Goal: Task Accomplishment & Management: Complete application form

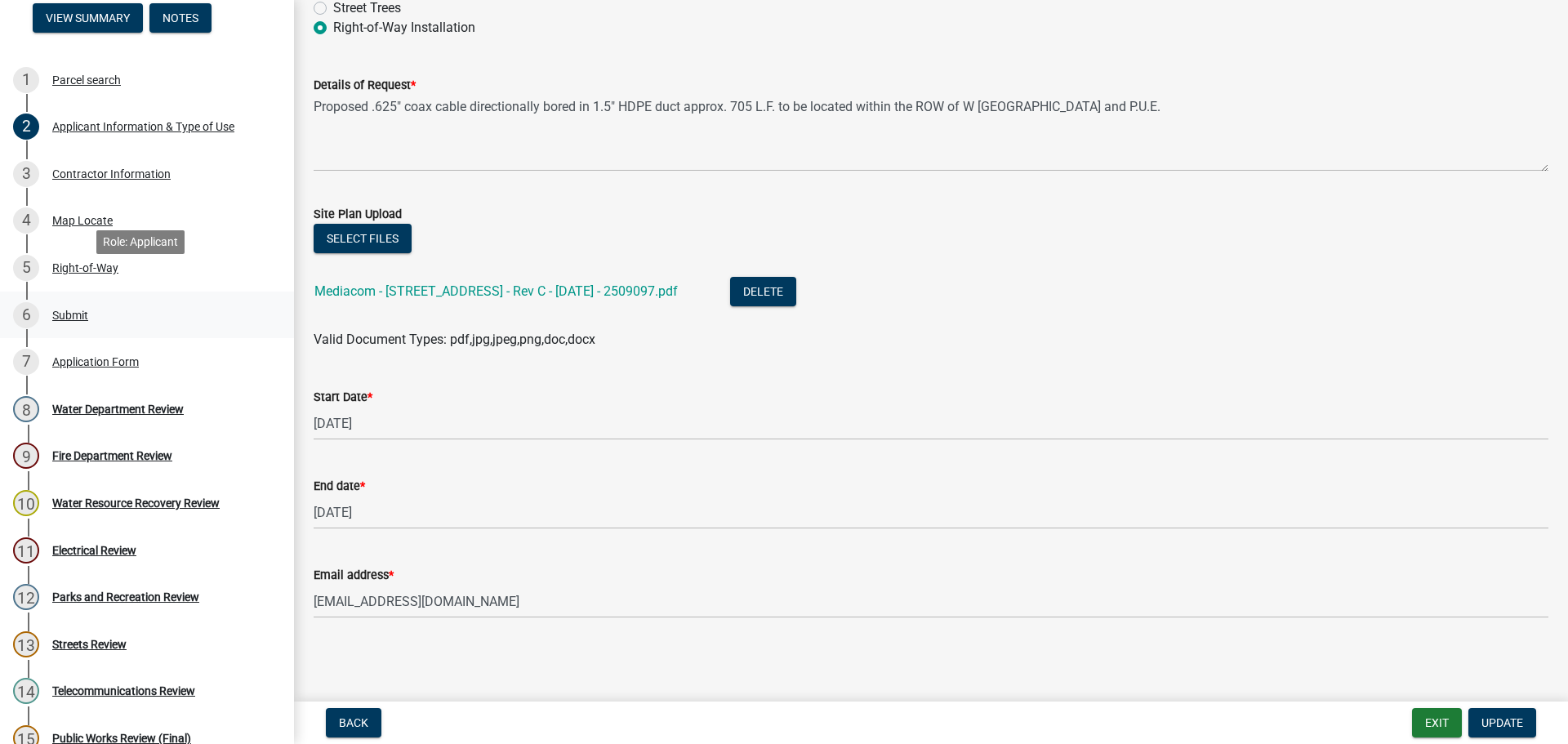
scroll to position [245, 0]
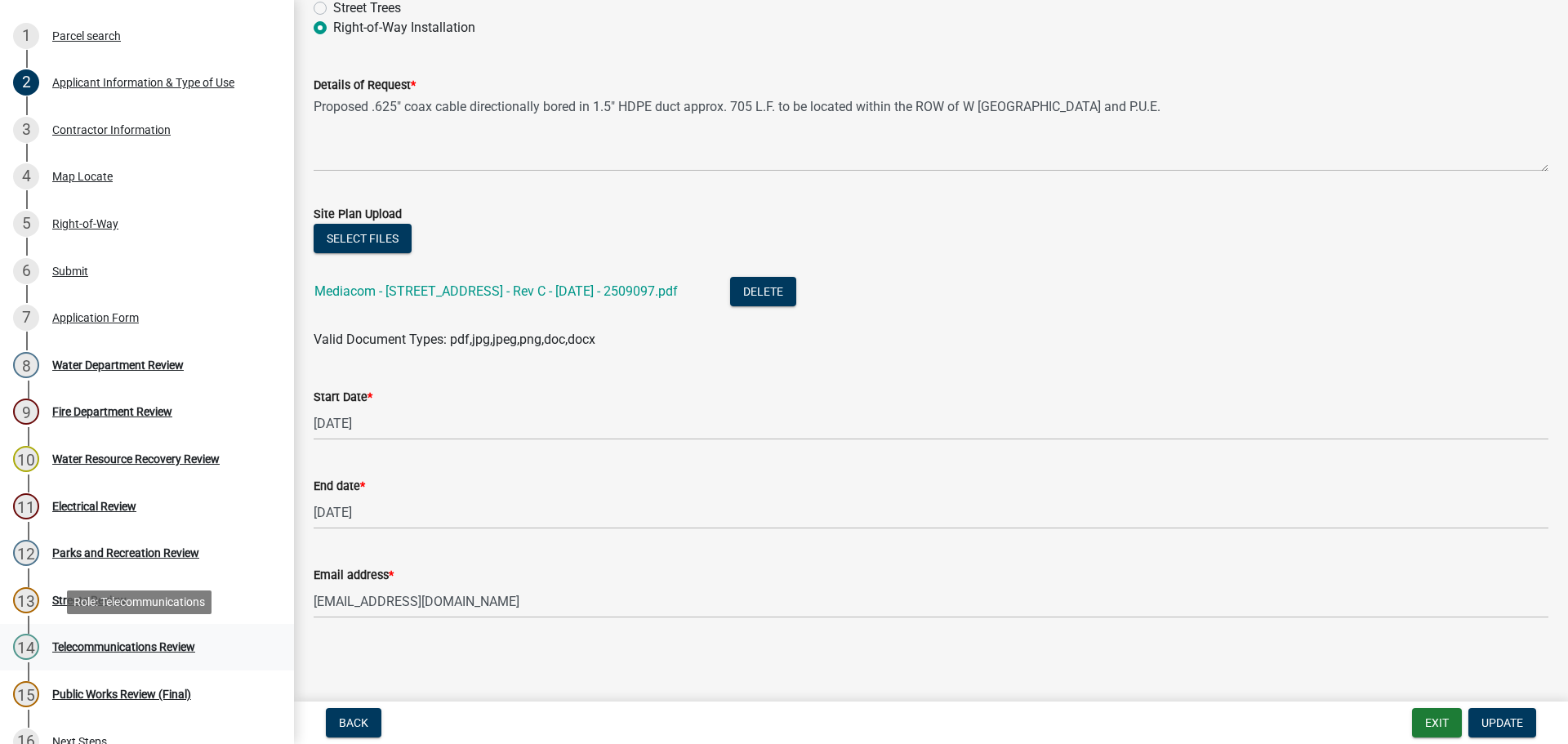
click at [133, 651] on div "Telecommunications Review" at bounding box center [124, 647] width 143 height 12
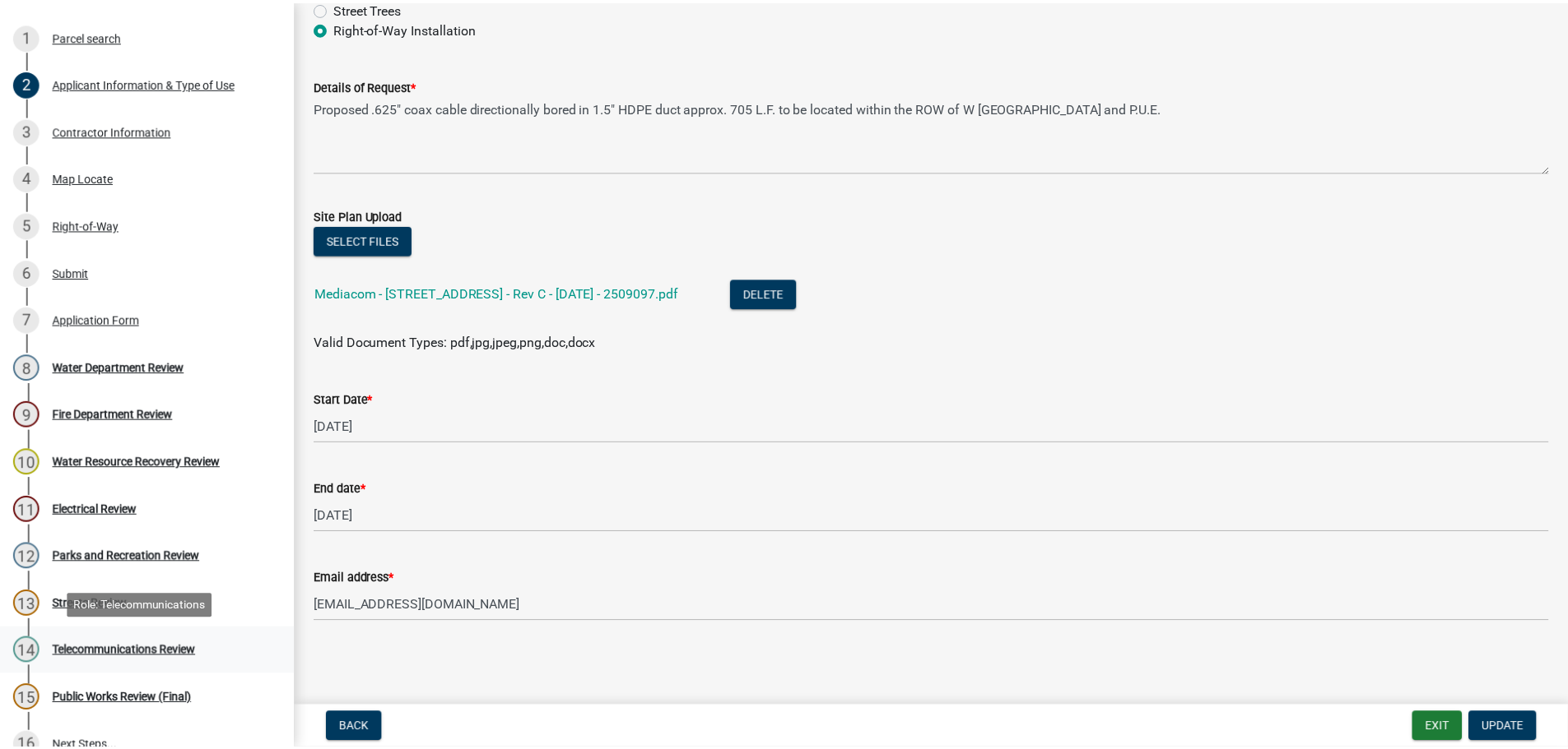
scroll to position [0, 0]
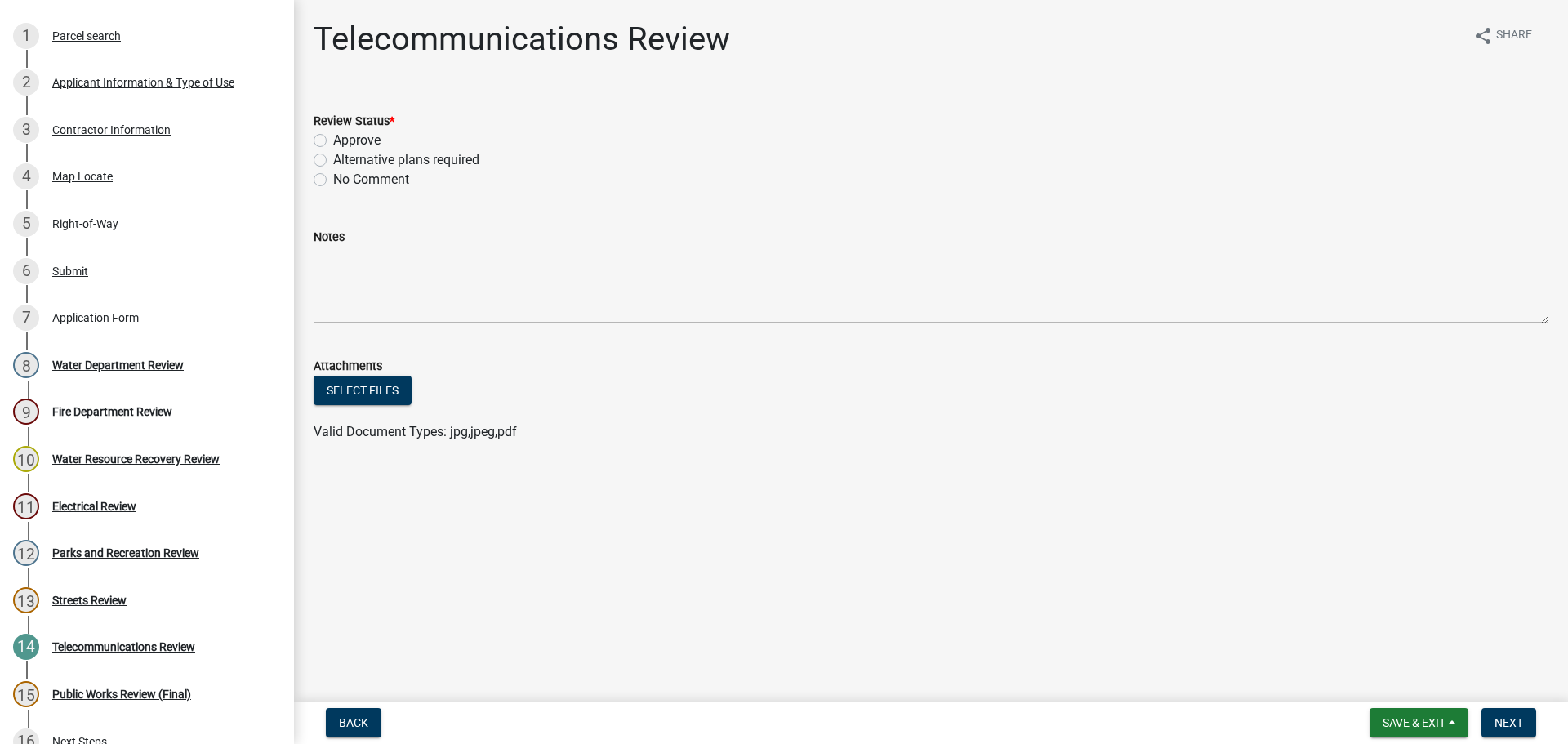
click at [333, 142] on label "Approve" at bounding box center [357, 141] width 47 height 20
click at [333, 142] on input "Approve" at bounding box center [339, 136] width 11 height 11
radio input "true"
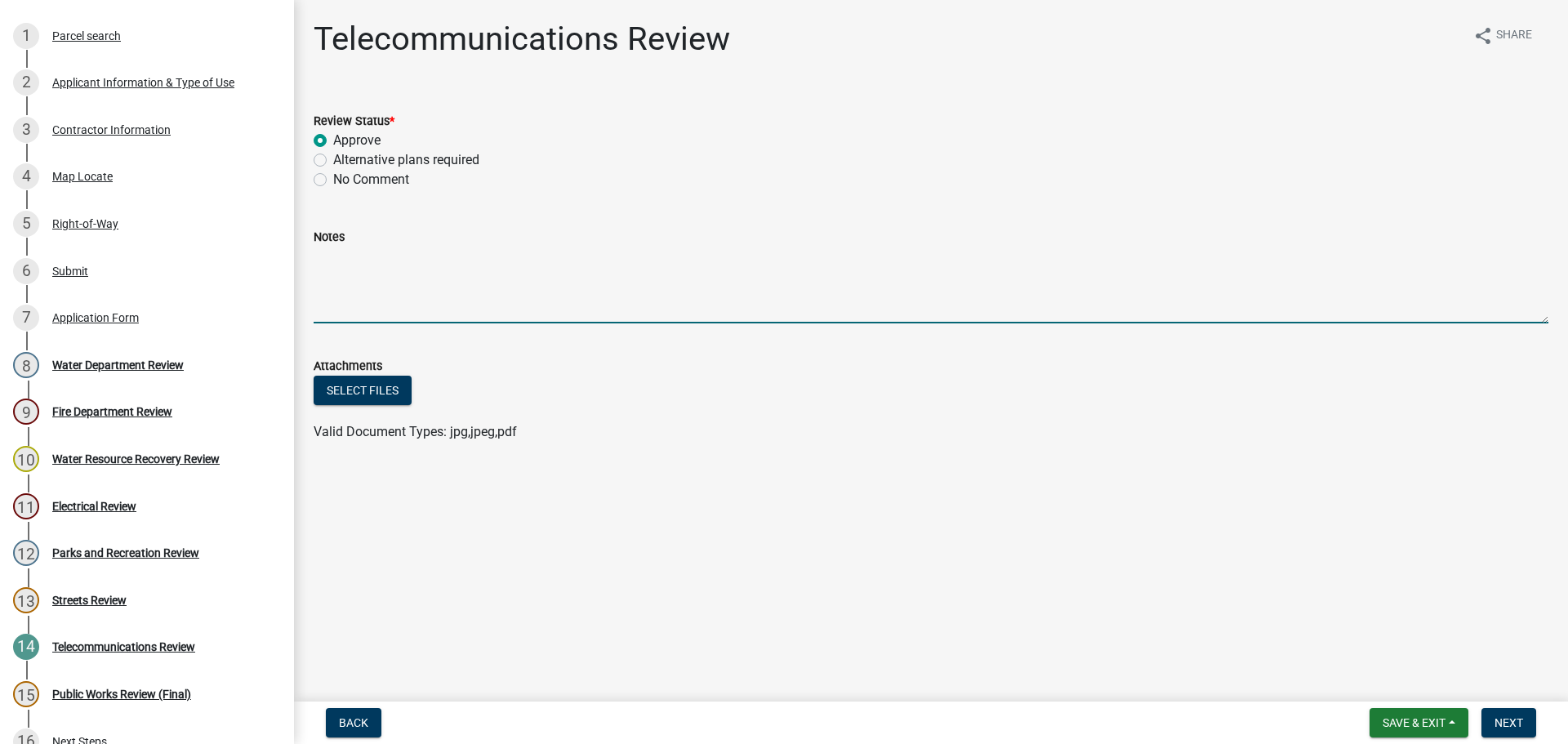
click at [321, 264] on textarea "Notes" at bounding box center [931, 285] width 1235 height 77
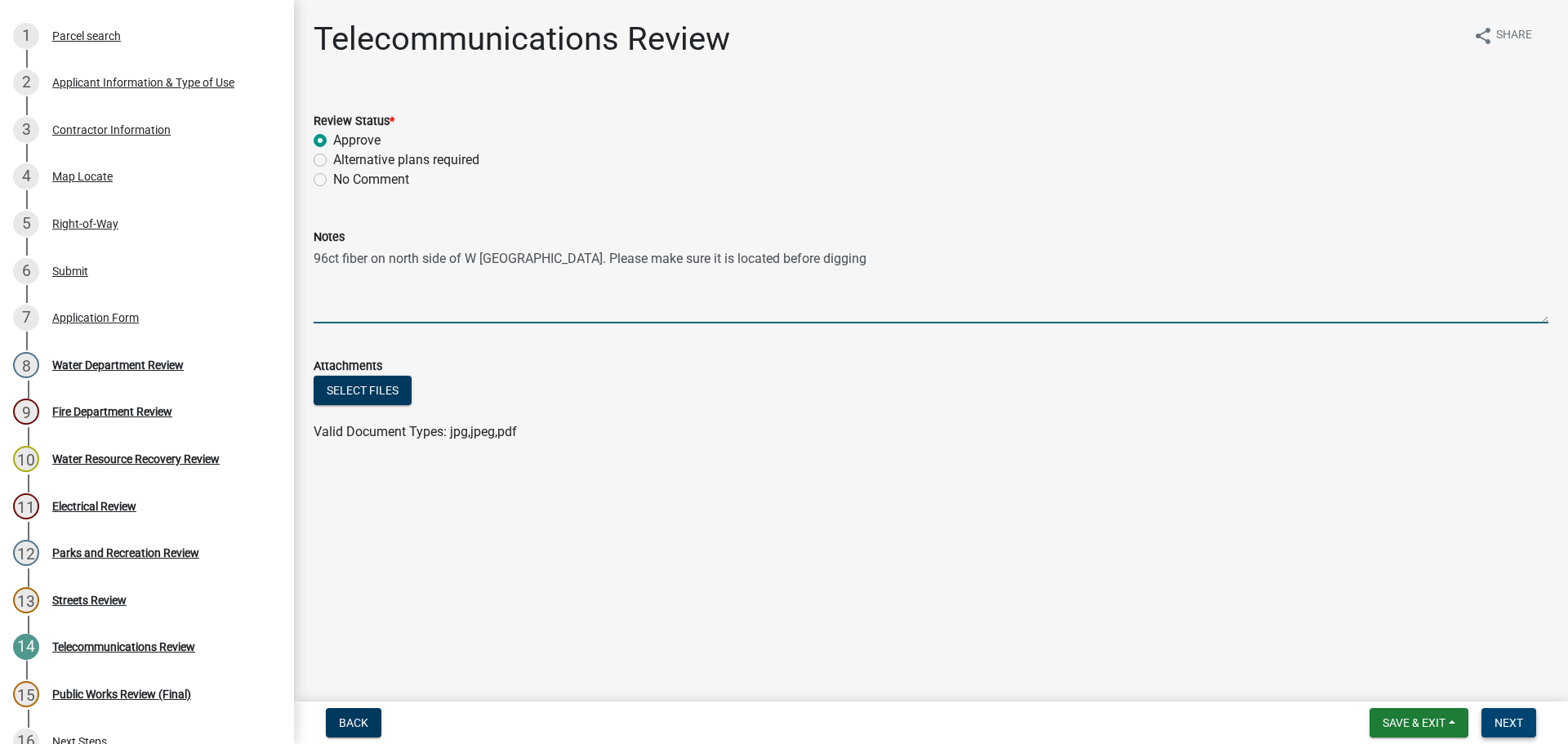
type textarea "96ct fiber on north side of W [GEOGRAPHIC_DATA]. Please make sure it is located…"
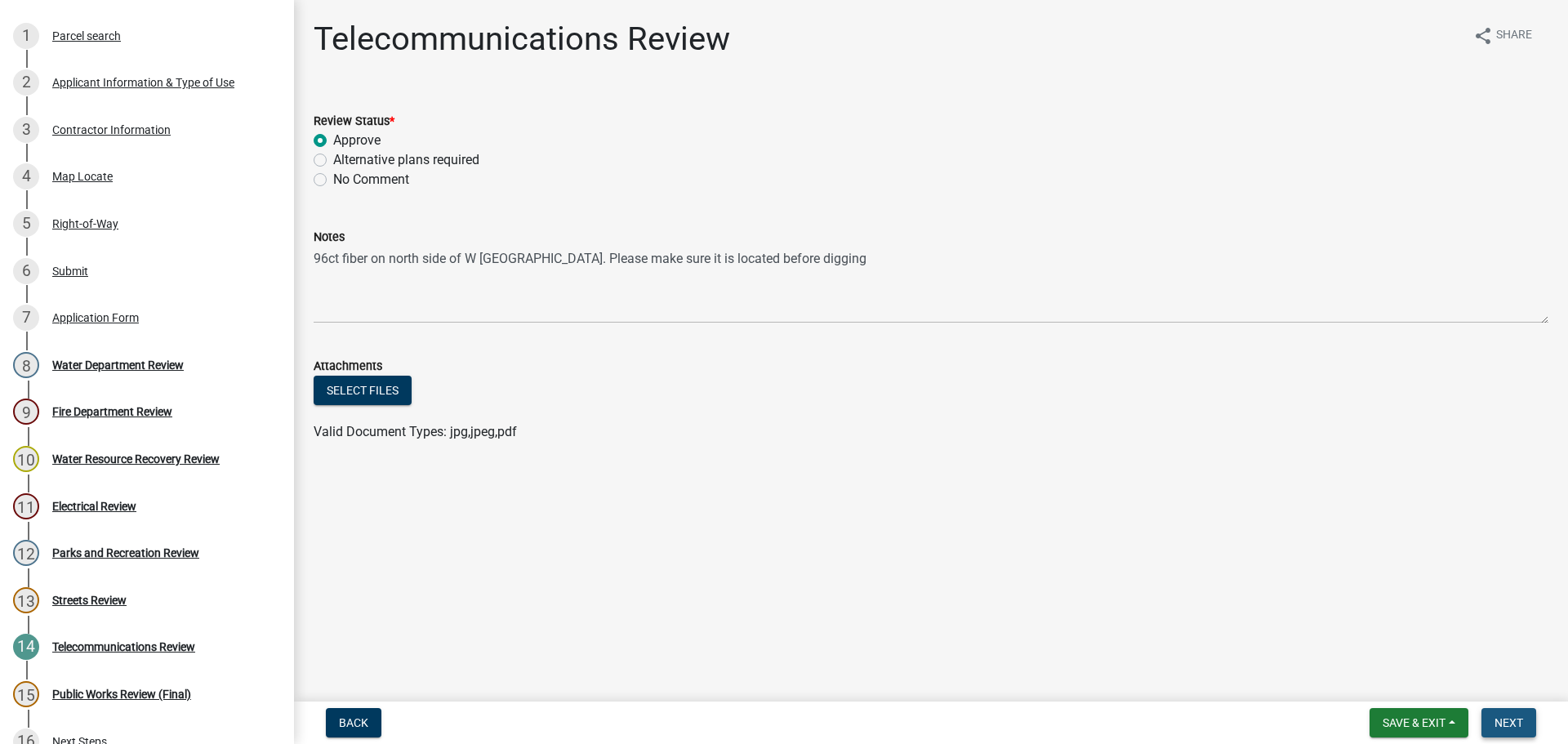
click at [1504, 720] on span "Next" at bounding box center [1509, 722] width 29 height 13
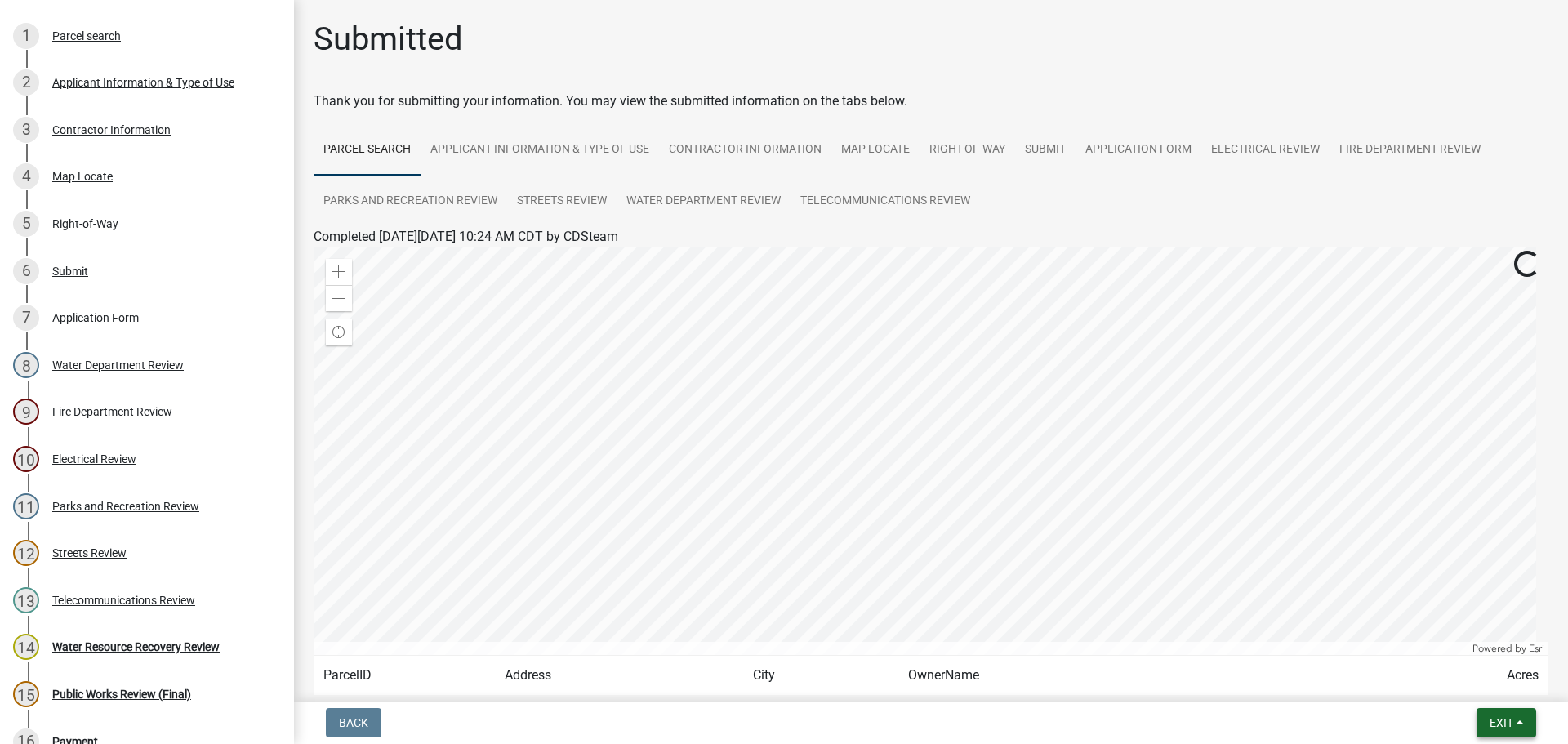
click at [1498, 720] on span "Exit" at bounding box center [1502, 722] width 23 height 13
click at [1466, 687] on button "Save & Exit" at bounding box center [1471, 680] width 131 height 39
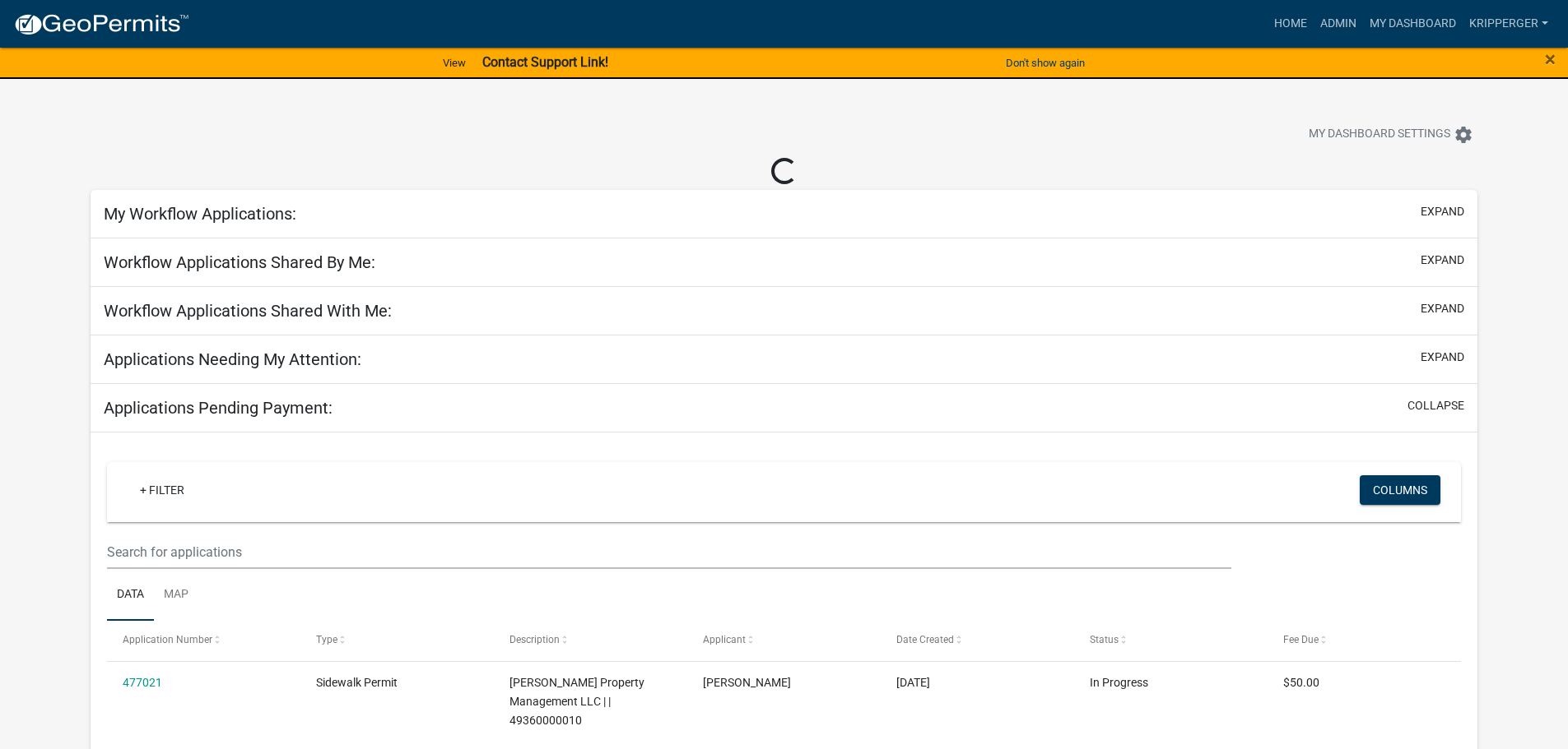
scroll to position [82, 0]
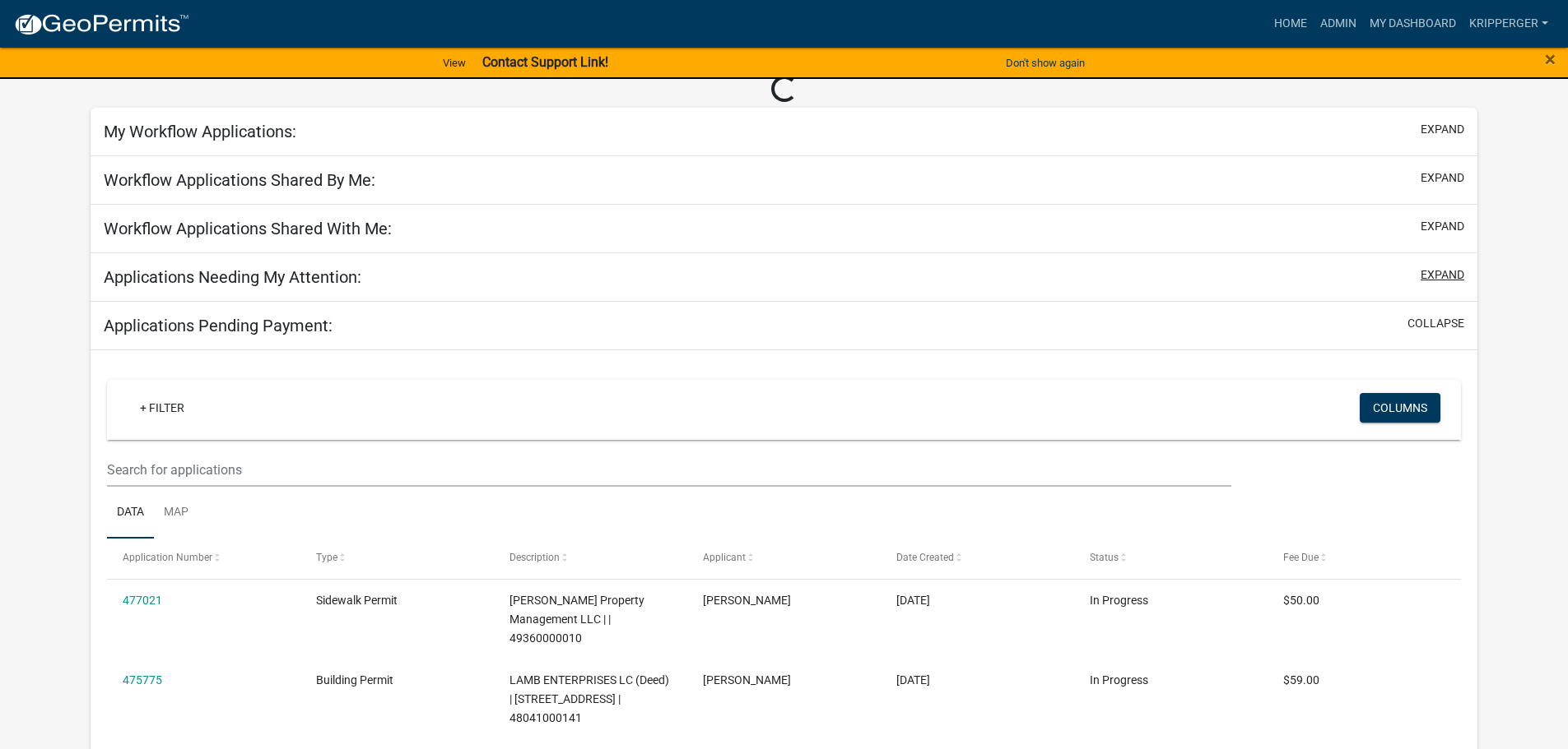
click at [1438, 273] on button "expand" at bounding box center [1442, 274] width 43 height 17
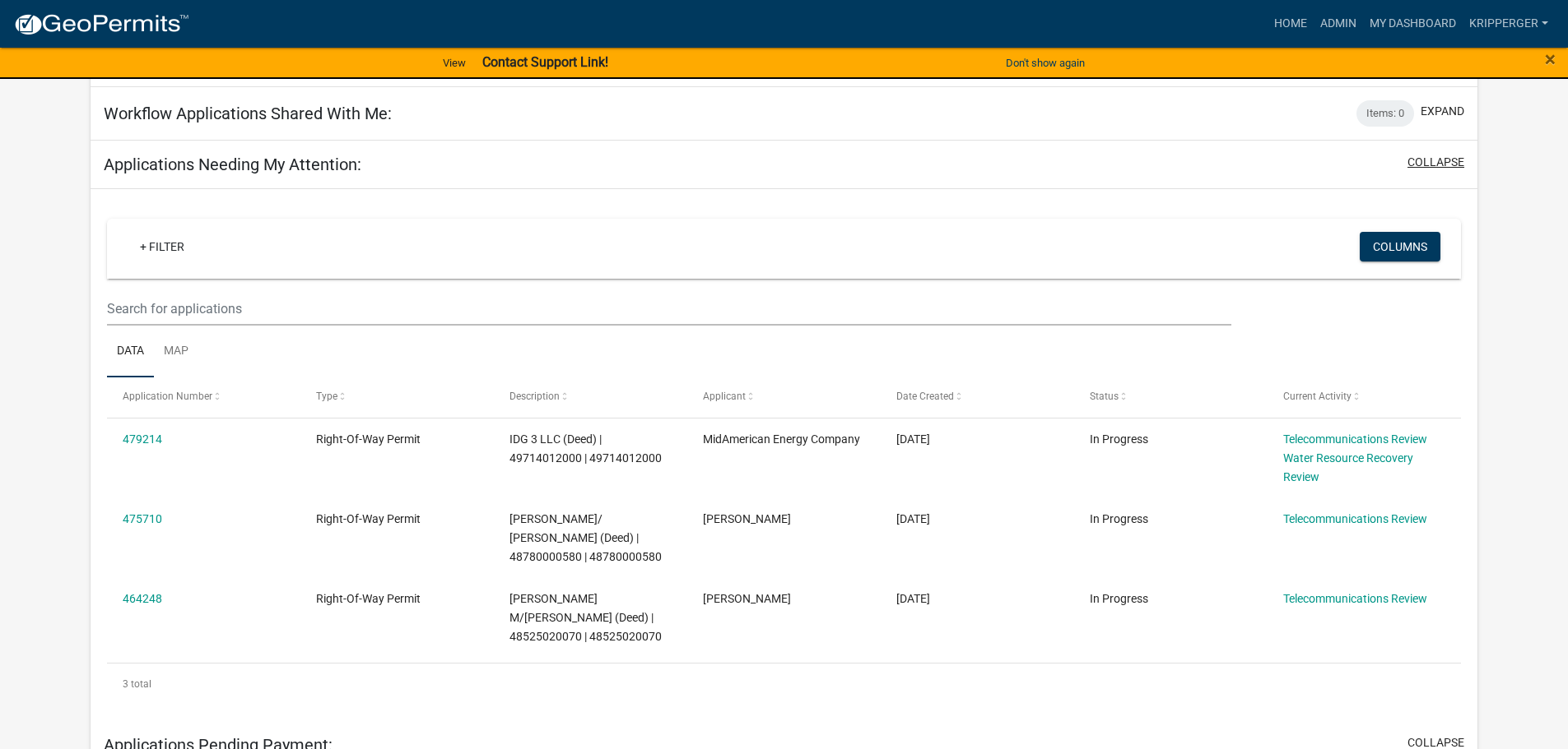
scroll to position [246, 0]
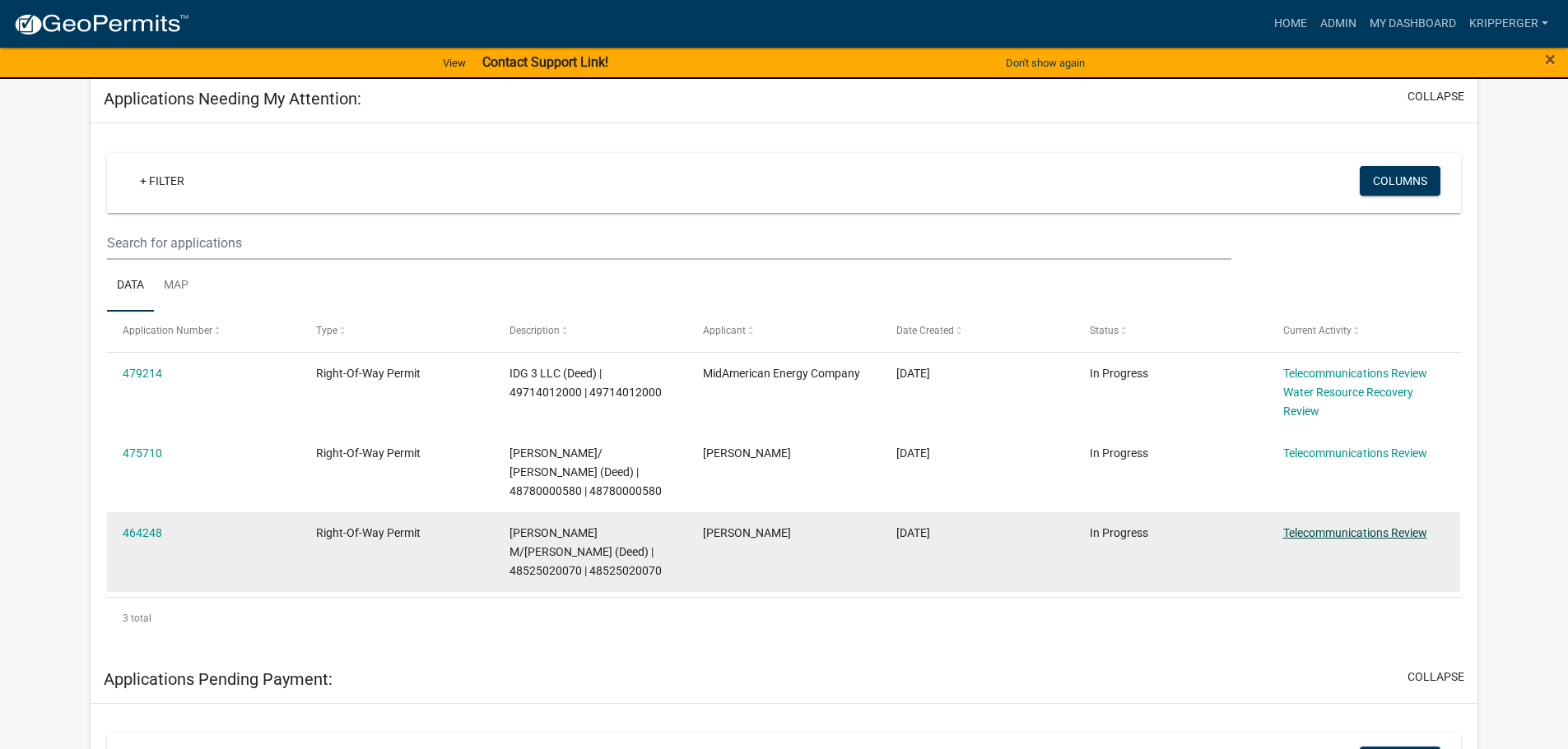
click at [1325, 535] on link "Telecommunications Review" at bounding box center [1355, 532] width 144 height 14
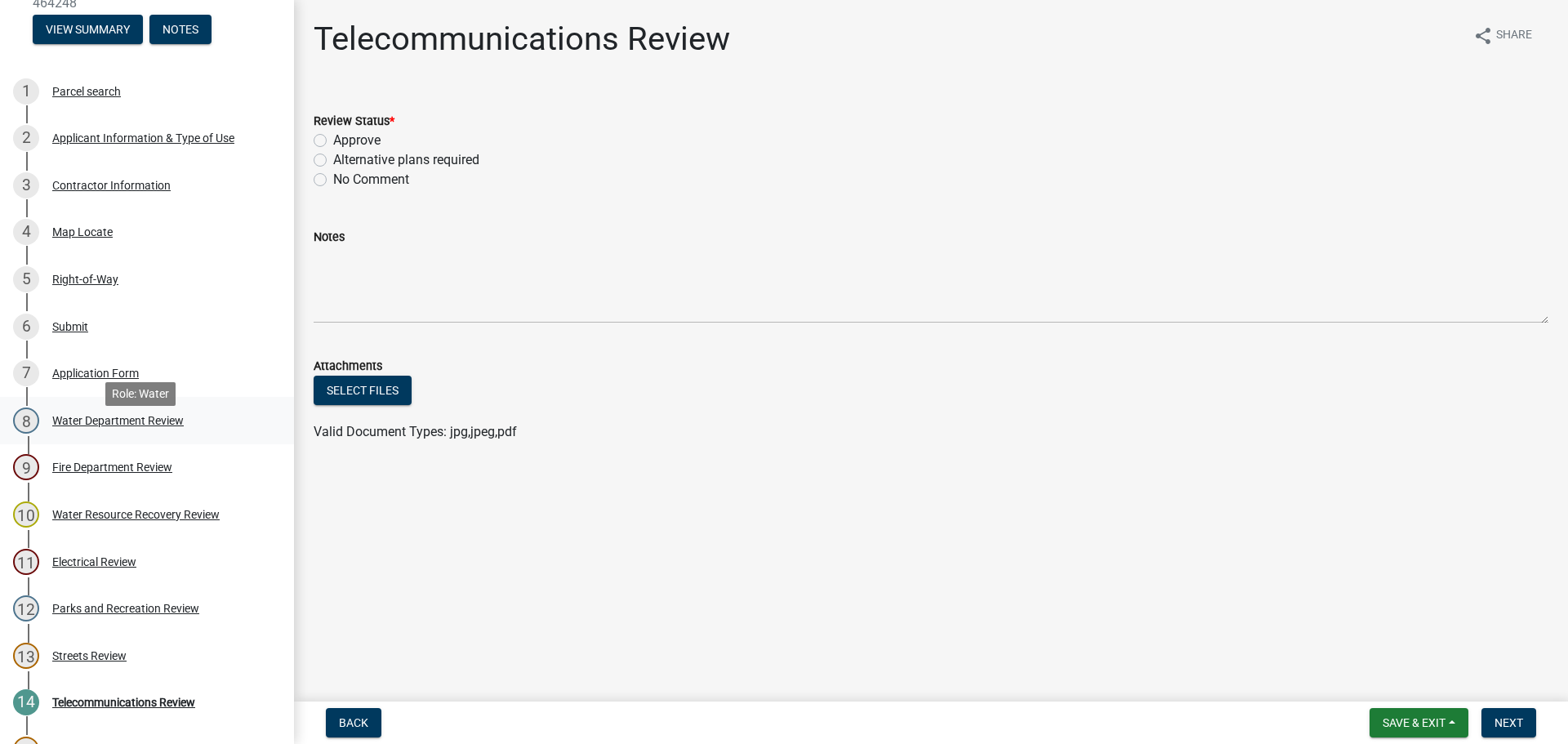
scroll to position [163, 0]
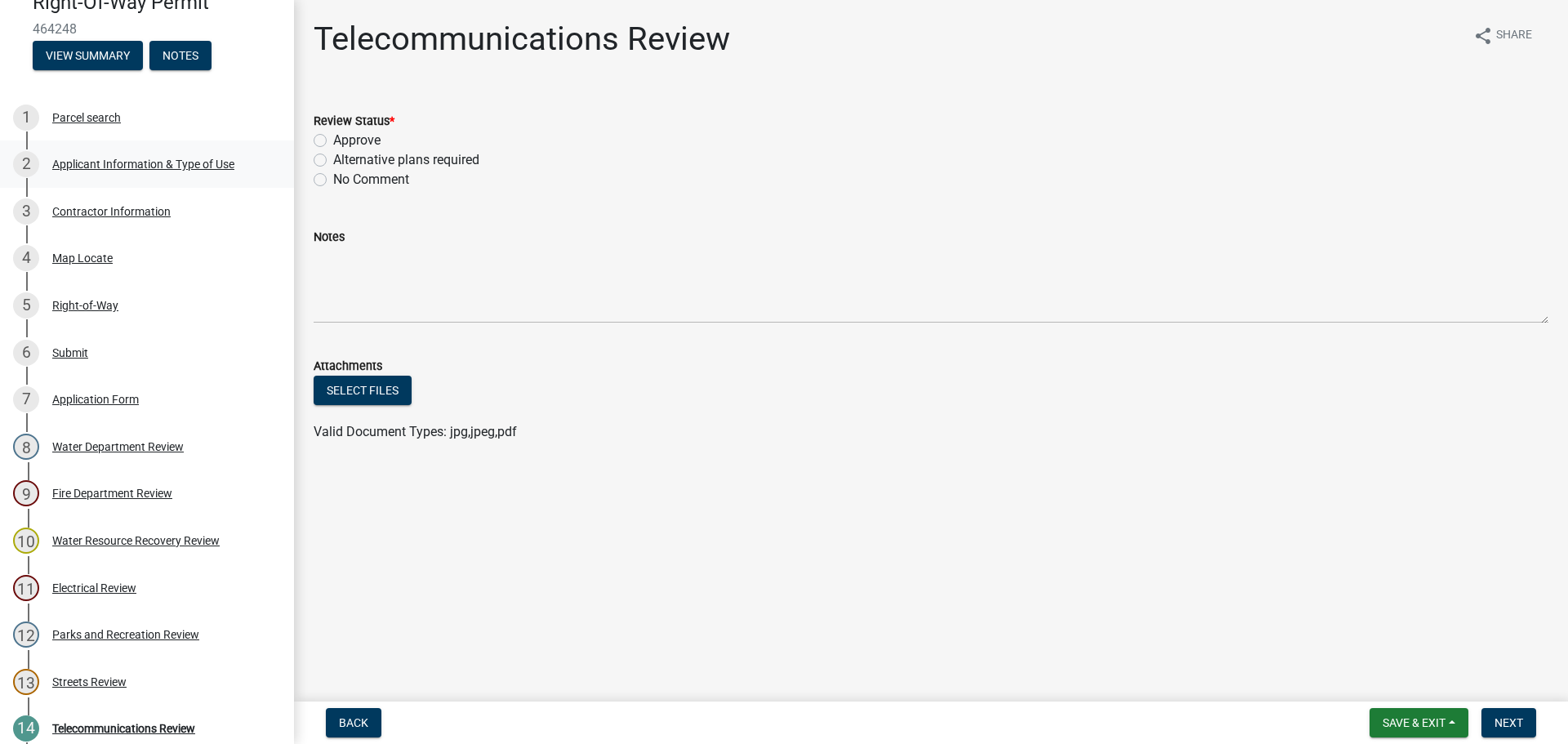
click at [130, 162] on div "Applicant Information & Type of Use" at bounding box center [142, 164] width 182 height 12
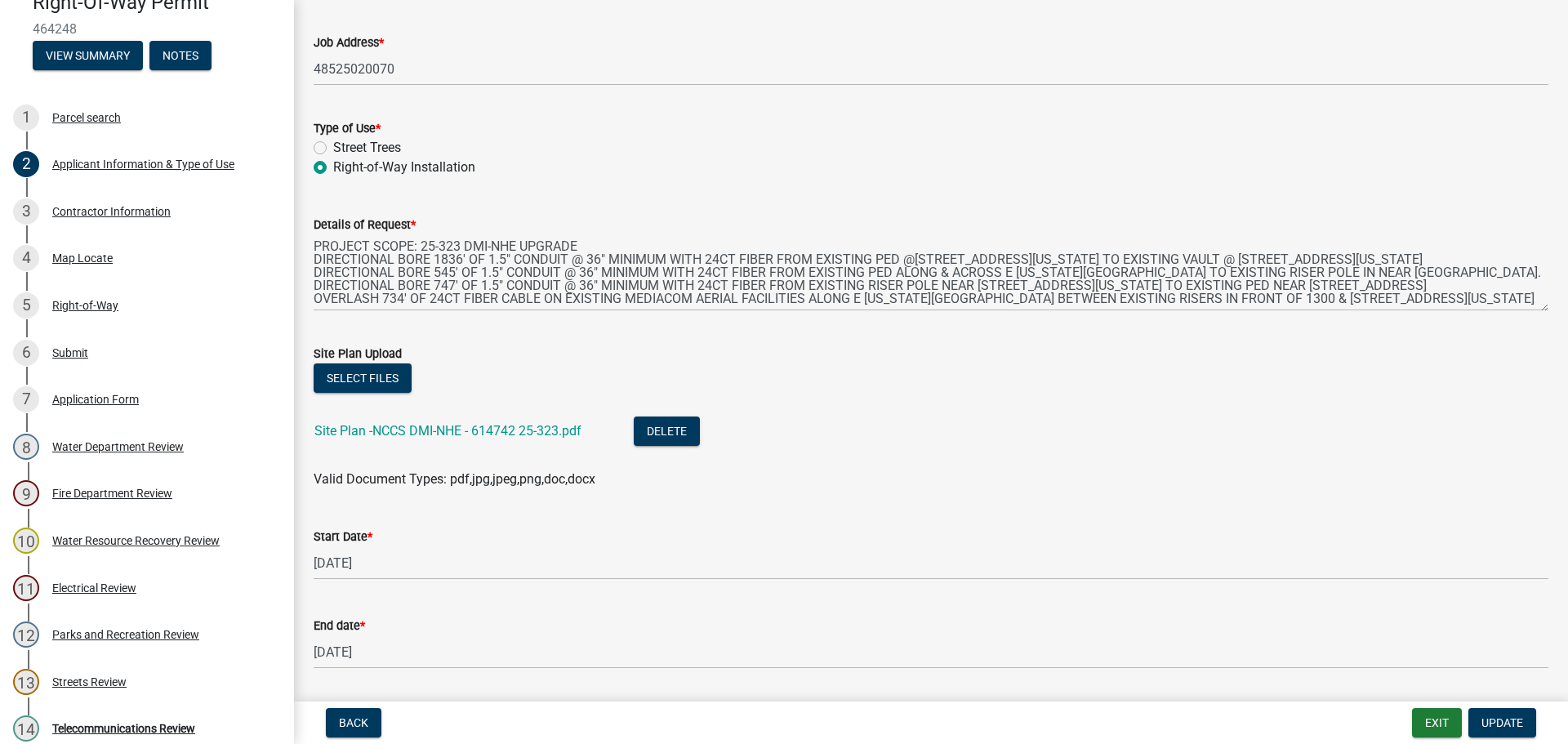
scroll to position [417, 0]
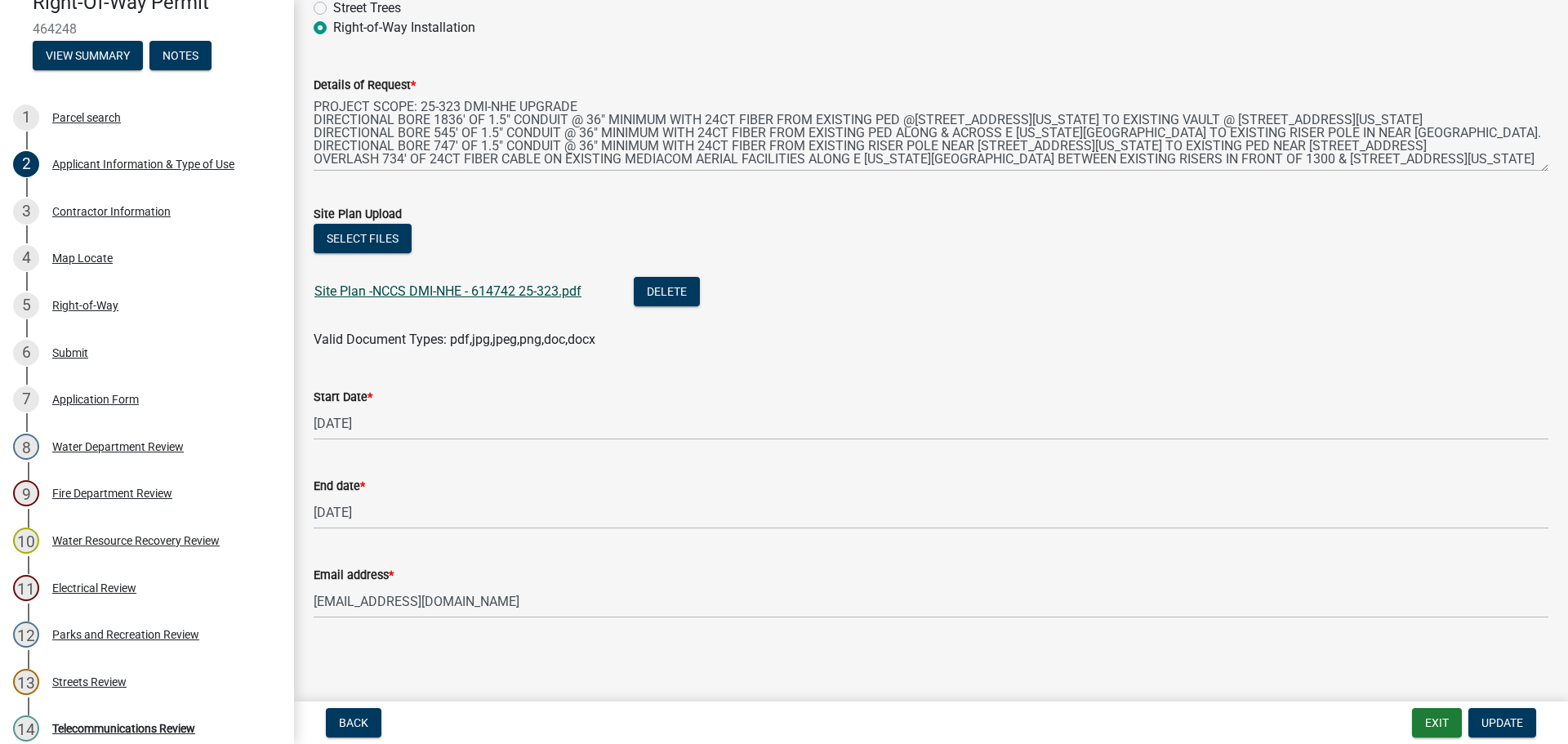
click at [471, 291] on link "Site Plan -NCCS DMI-NHE - 614742 25-323.pdf" at bounding box center [448, 290] width 267 height 15
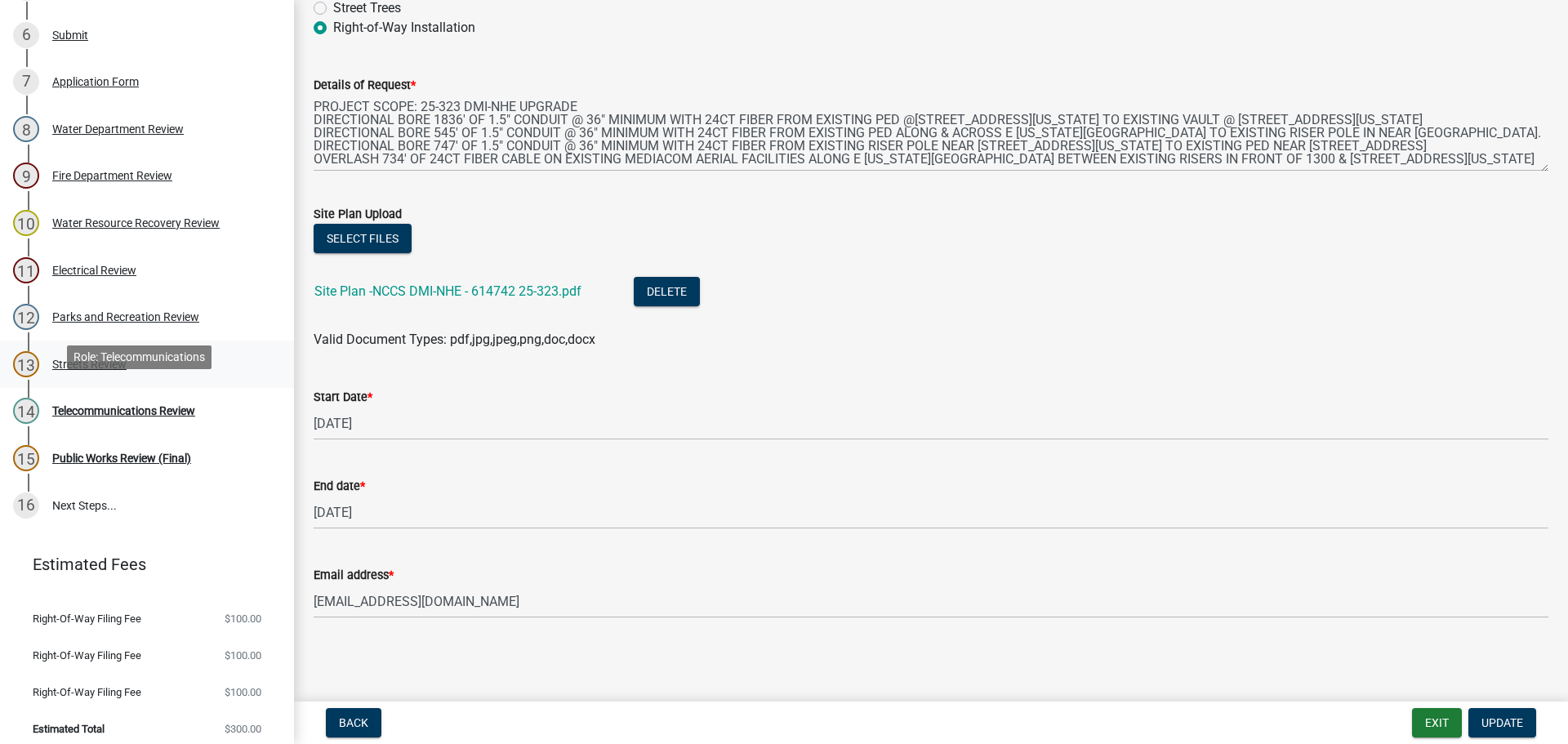
scroll to position [490, 0]
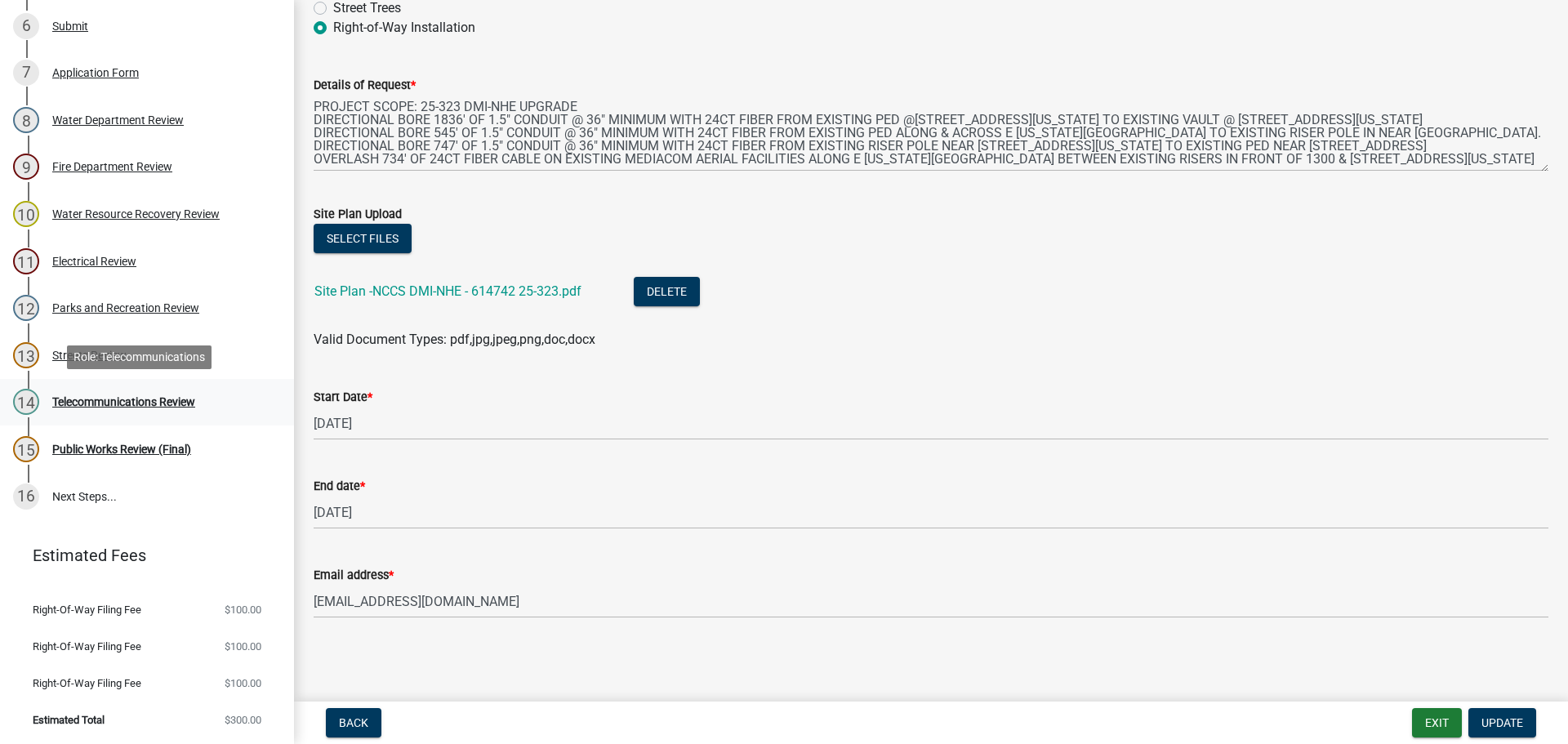
click at [134, 396] on div "Telecommunications Review" at bounding box center [124, 402] width 143 height 12
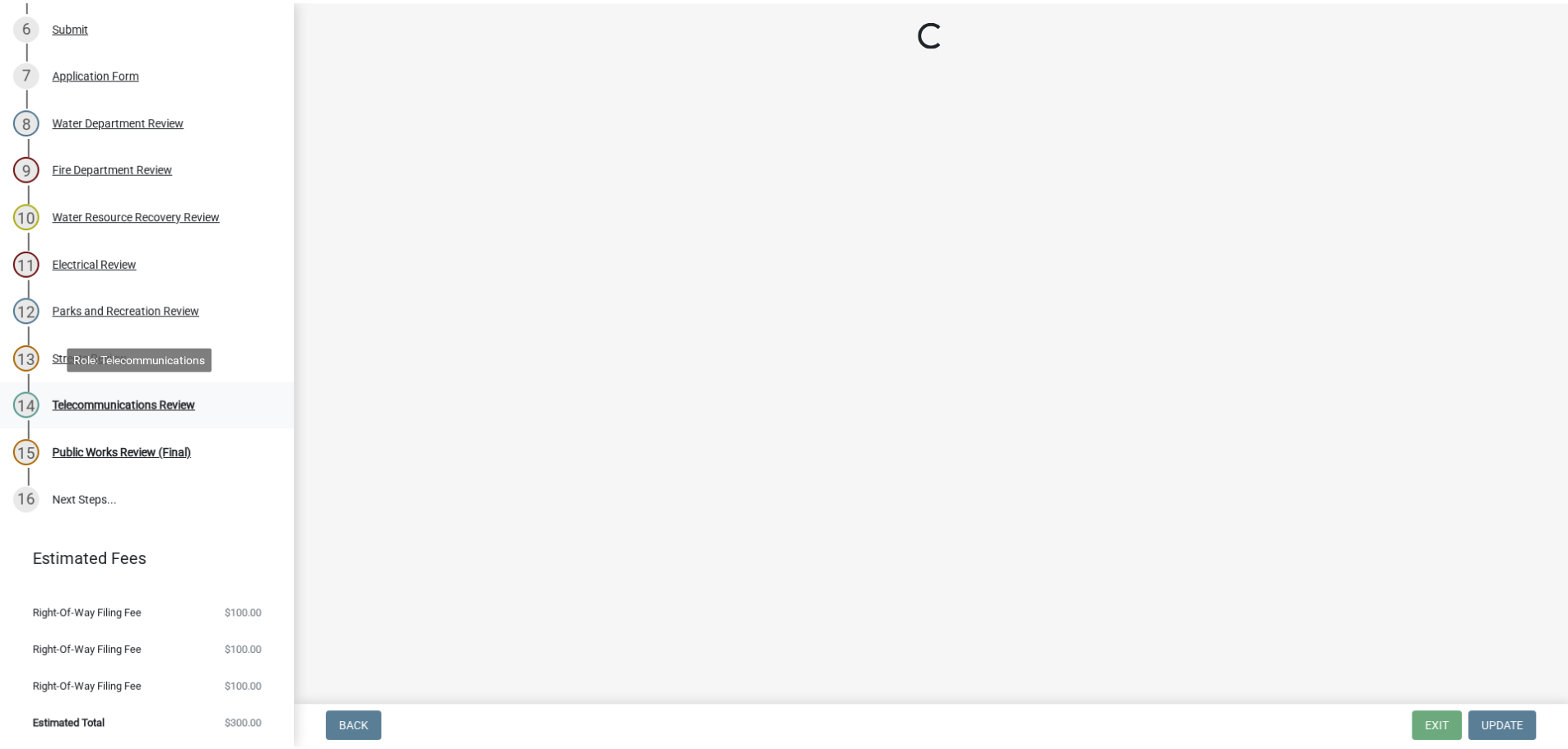
scroll to position [0, 0]
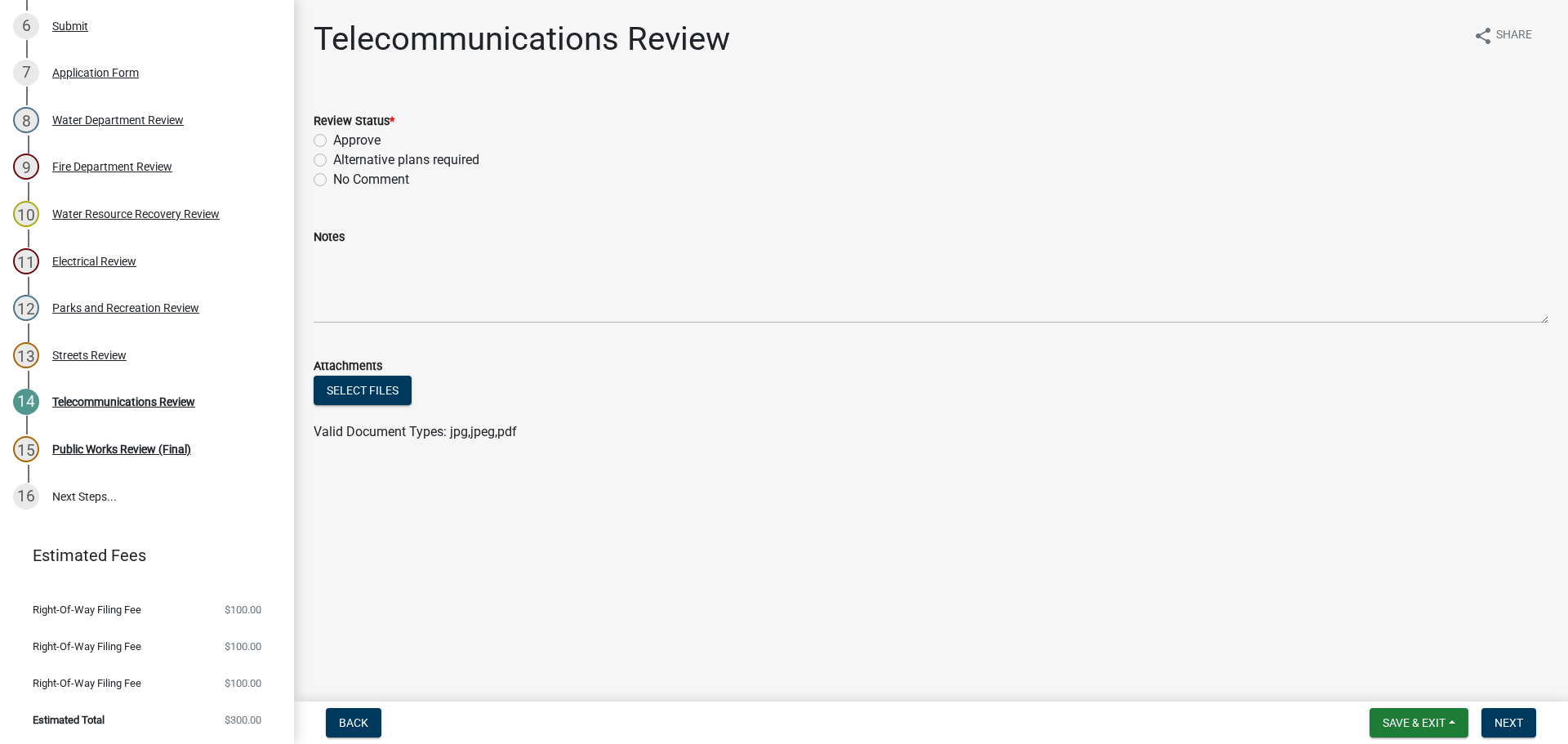
click at [333, 140] on label "Approve" at bounding box center [357, 141] width 47 height 20
click at [333, 140] on input "Approve" at bounding box center [339, 136] width 11 height 11
radio input "true"
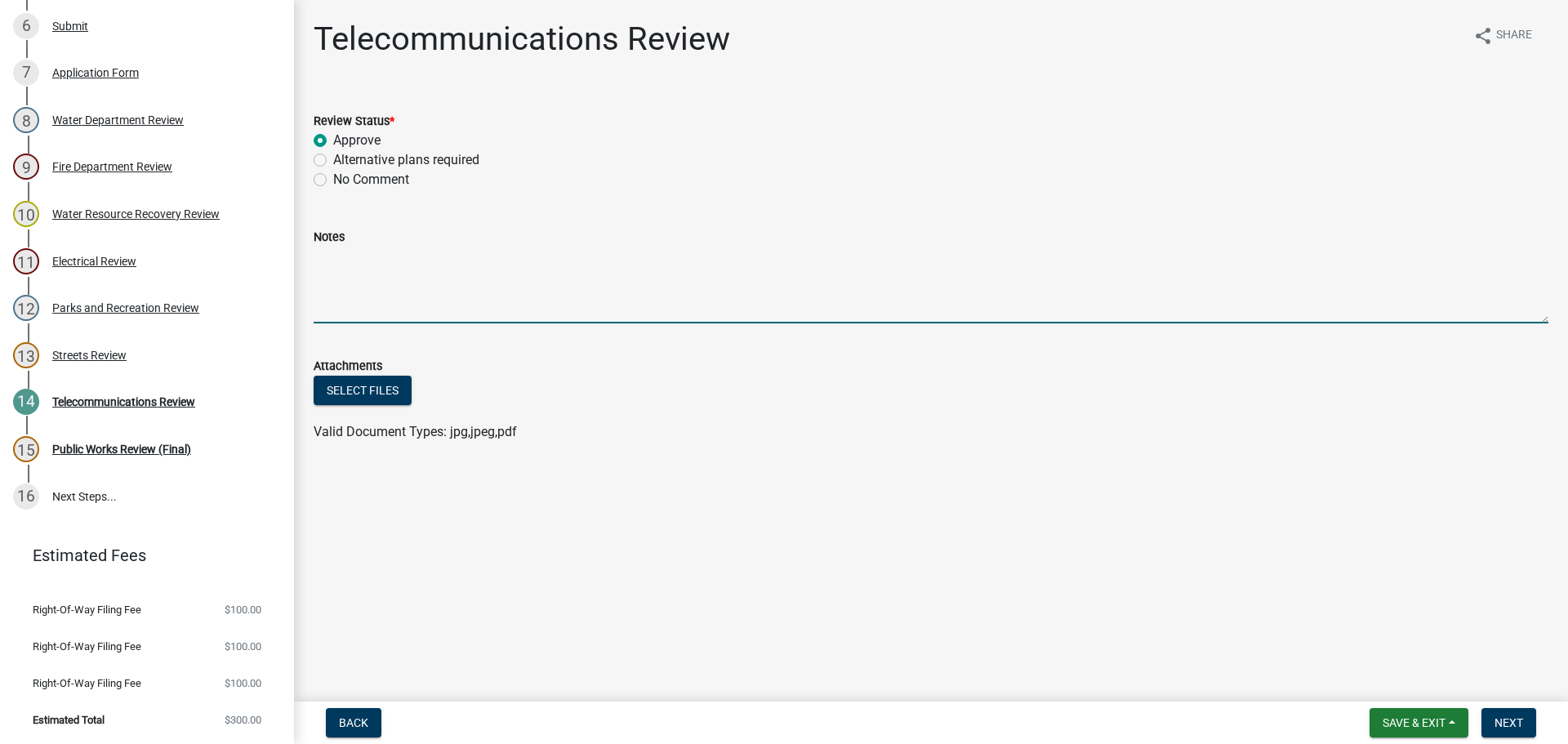
click at [346, 264] on textarea "Notes" at bounding box center [931, 285] width 1235 height 77
type textarea "Fiber in same ROW. Please make sure it is located before digging"
click at [1521, 725] on span "Next" at bounding box center [1509, 722] width 29 height 13
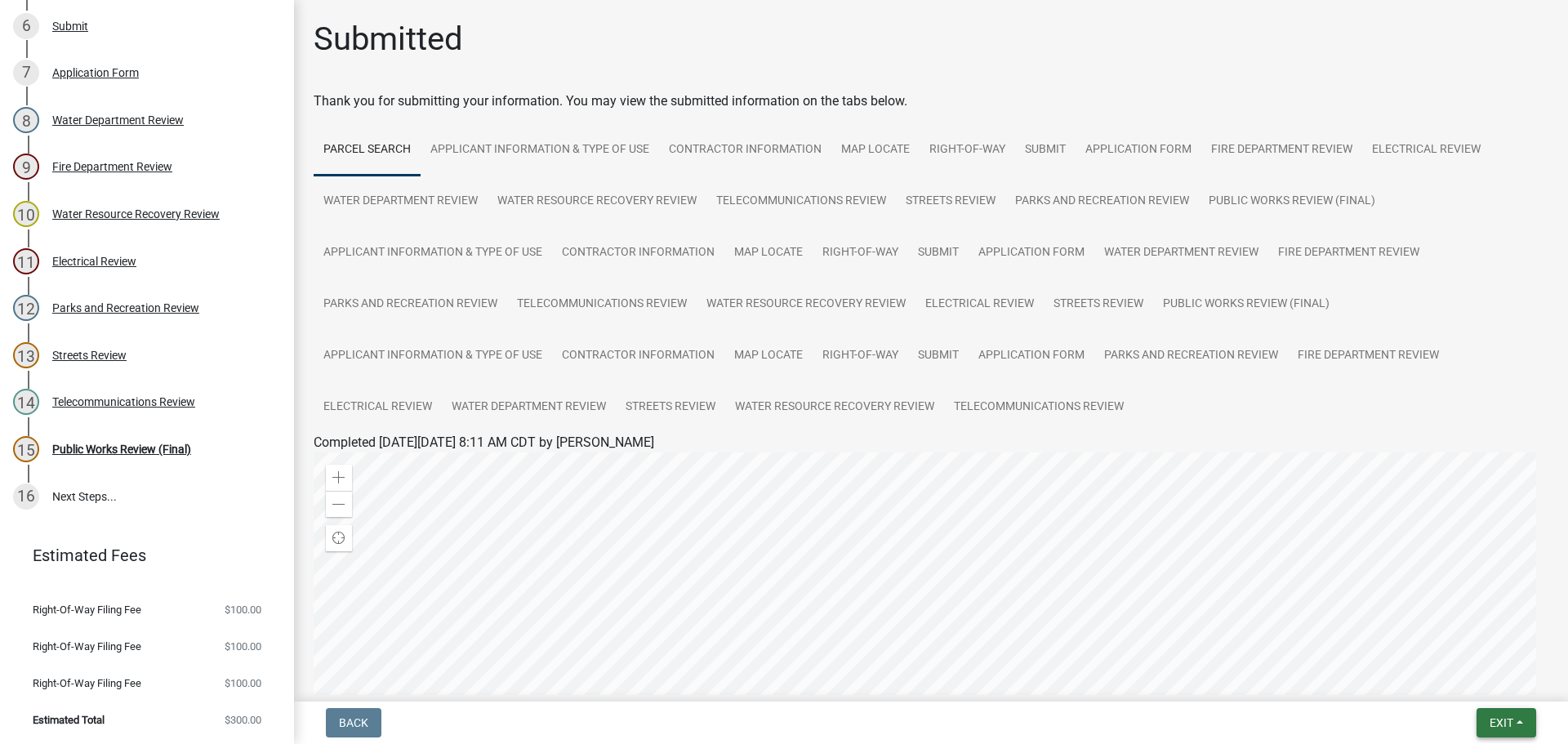
click at [1506, 725] on span "Exit" at bounding box center [1502, 722] width 23 height 13
click at [1474, 684] on button "Save & Exit" at bounding box center [1471, 680] width 131 height 39
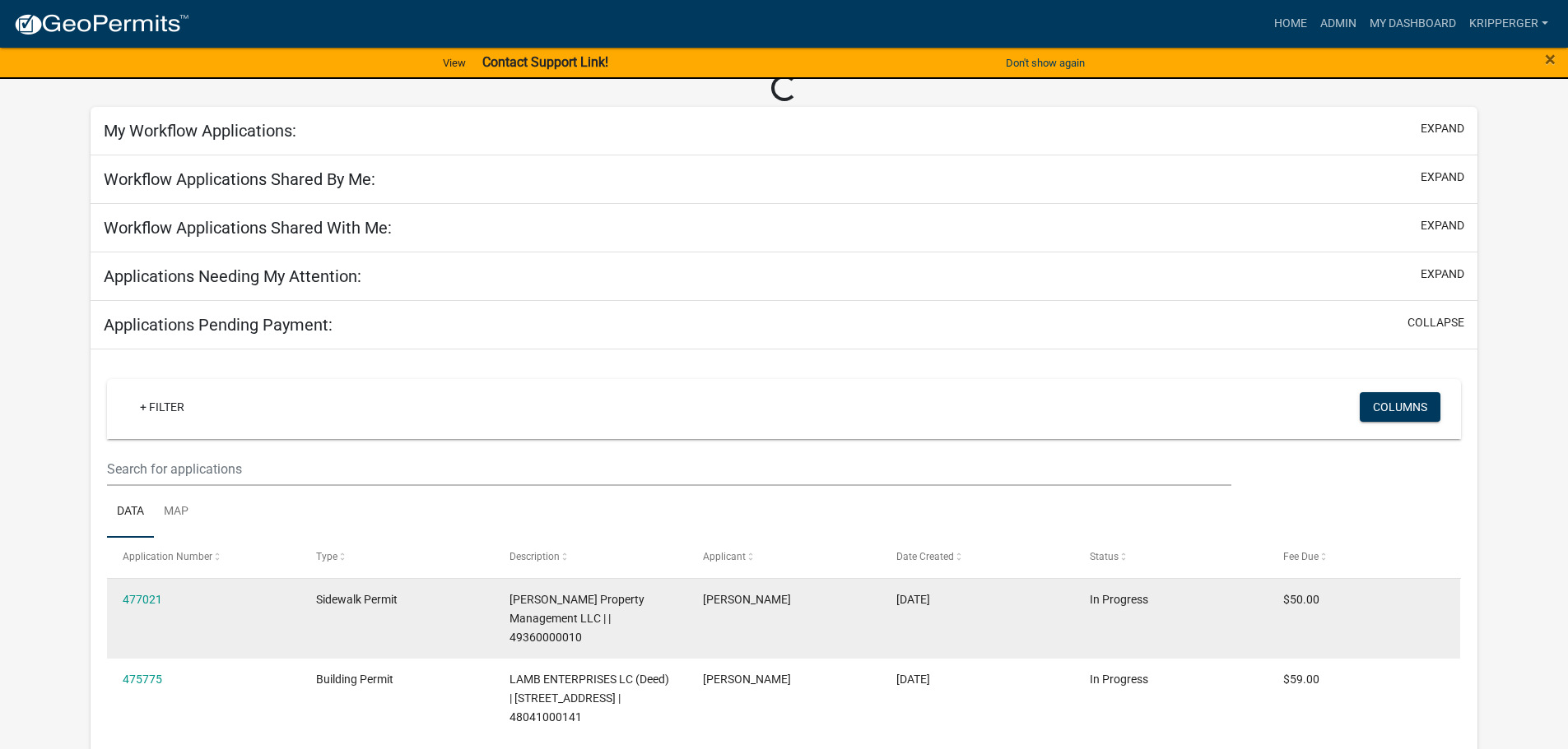
scroll to position [82, 0]
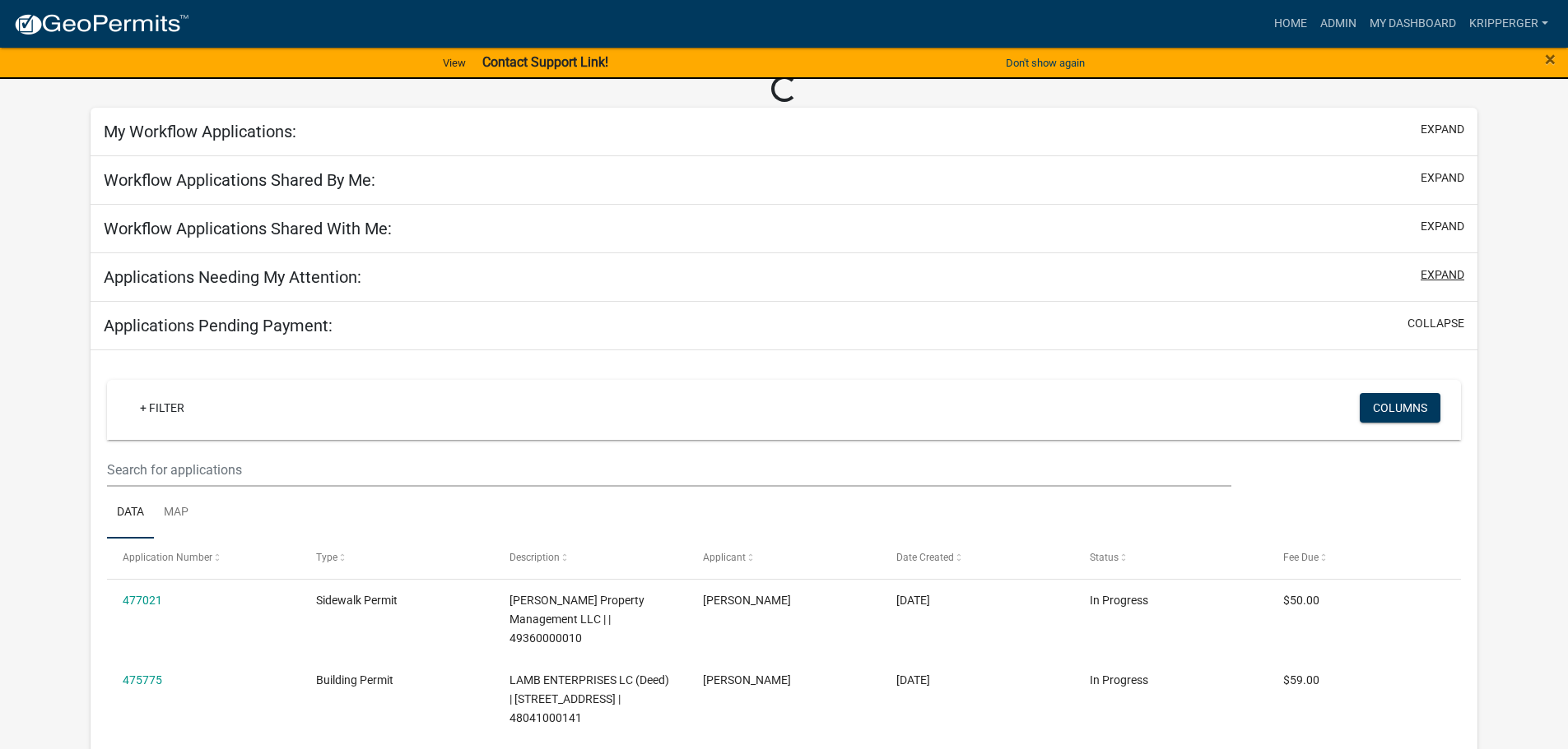
click at [1448, 274] on button "expand" at bounding box center [1442, 274] width 43 height 17
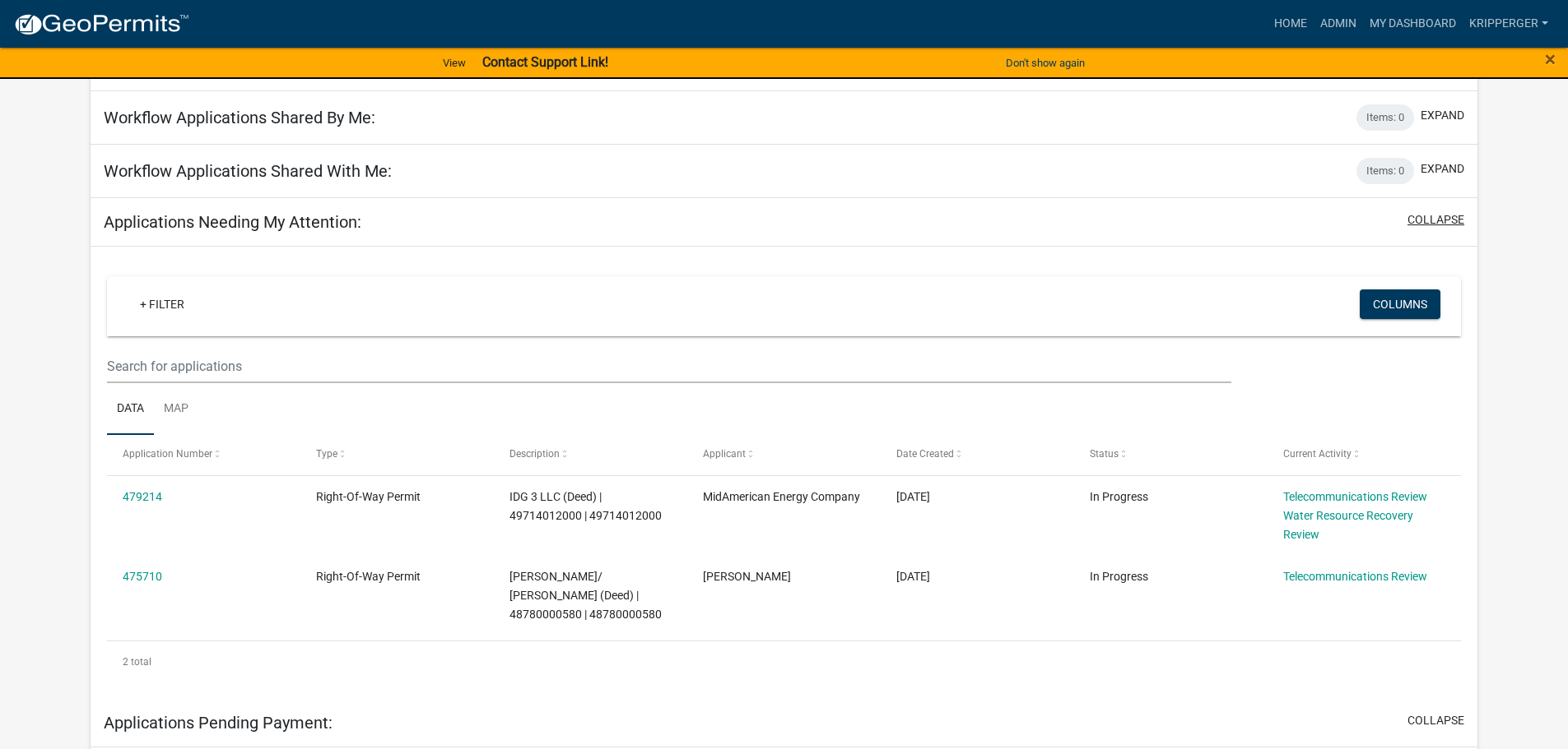
scroll to position [164, 0]
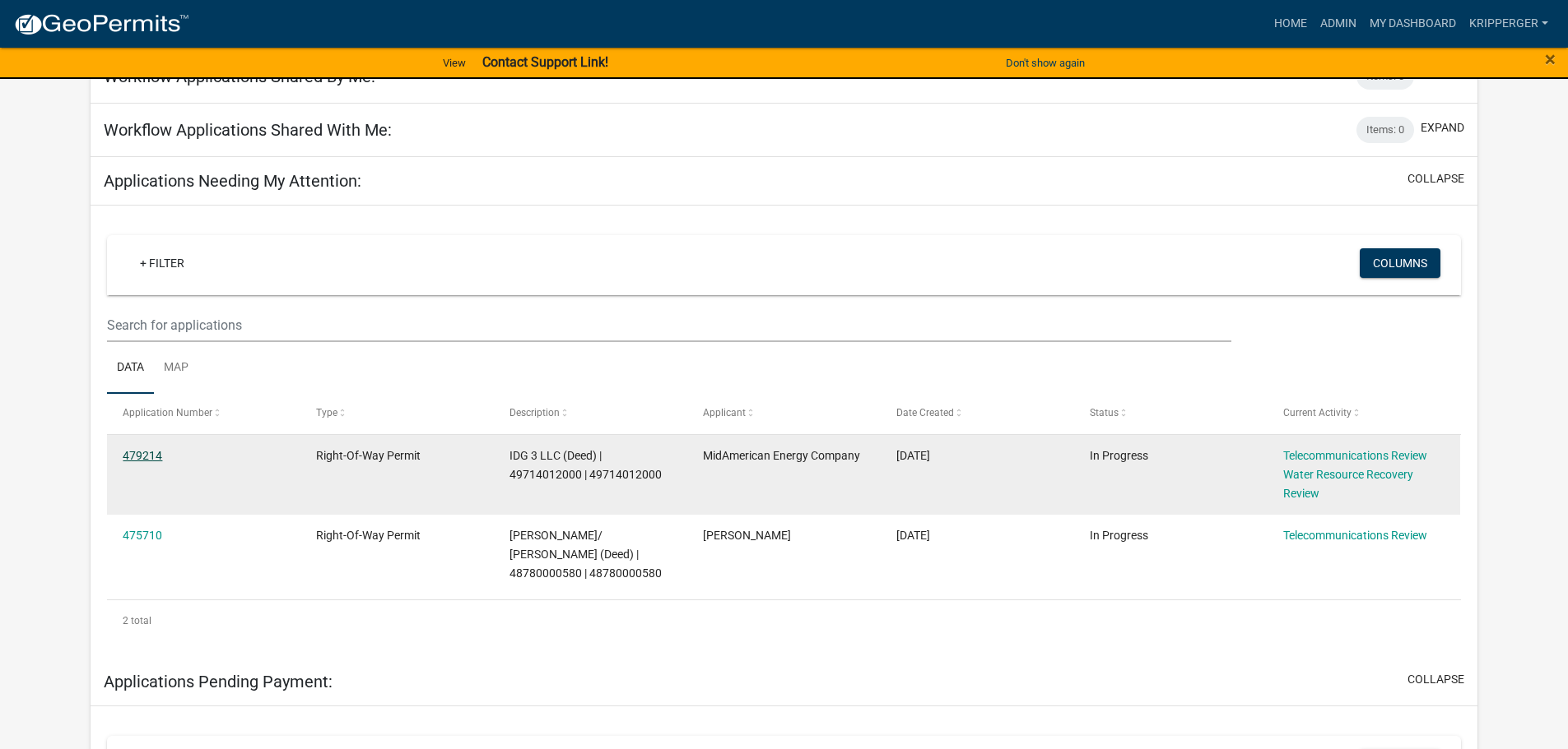
click at [144, 453] on link "479214" at bounding box center [143, 456] width 40 height 14
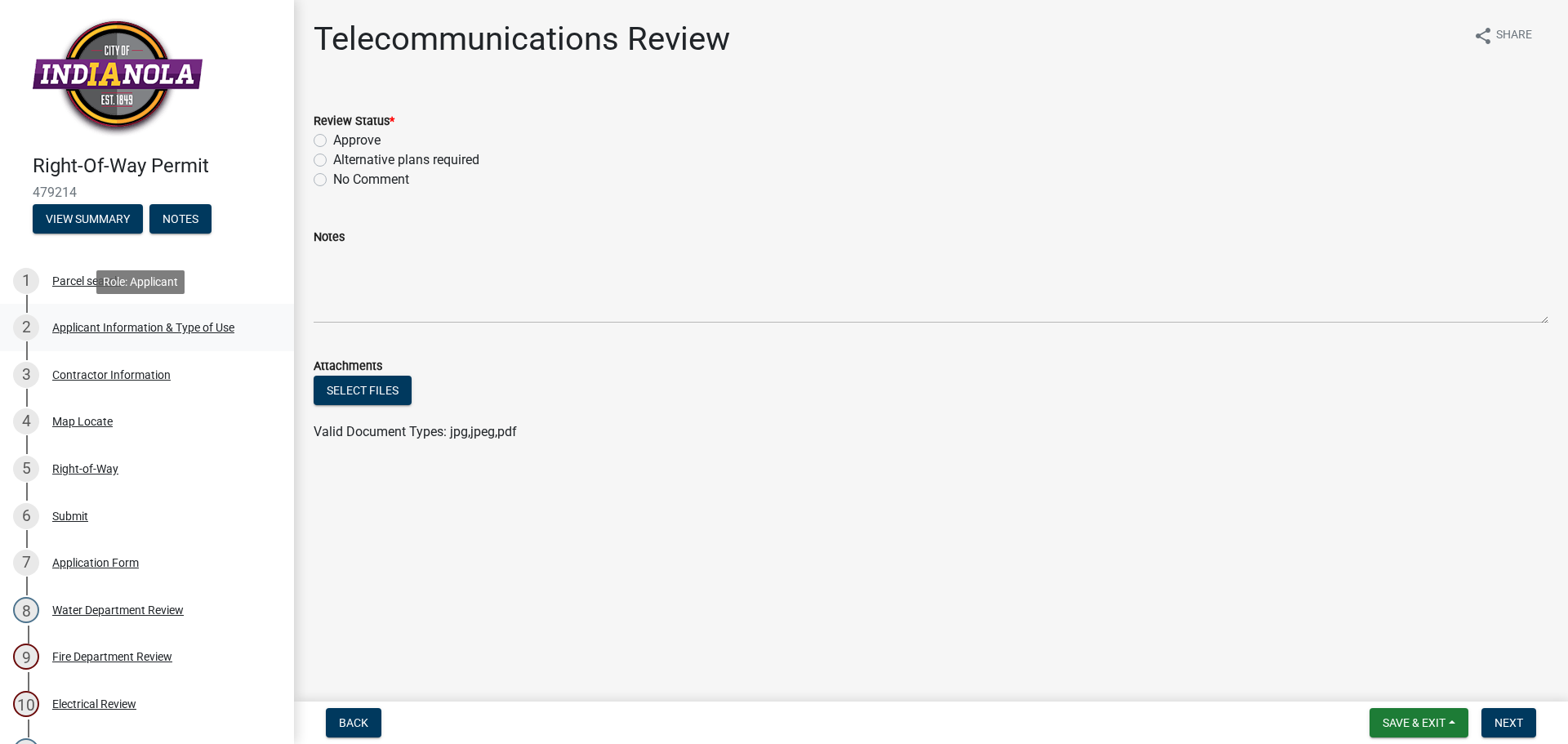
click at [171, 328] on div "Applicant Information & Type of Use" at bounding box center [142, 327] width 182 height 12
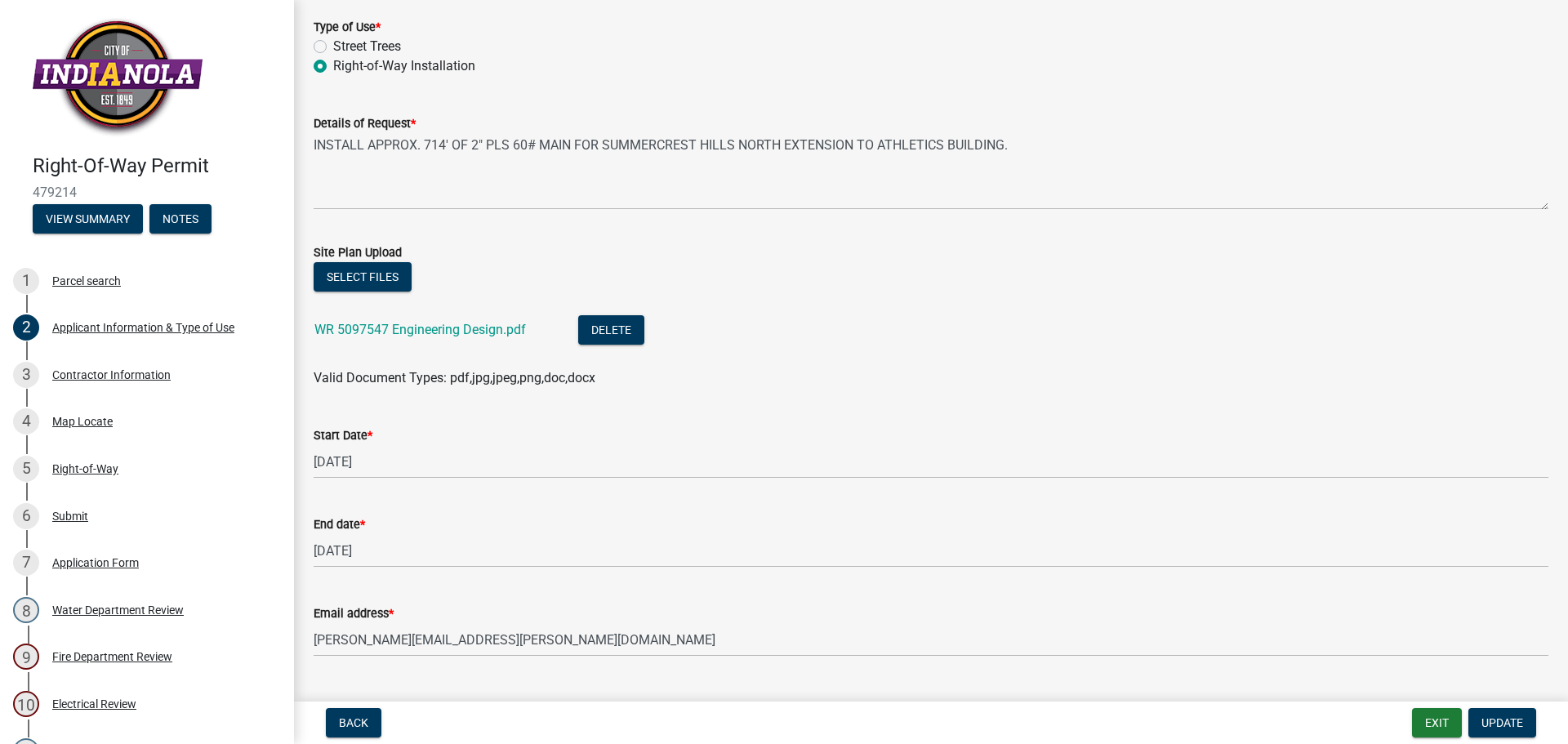
scroll to position [417, 0]
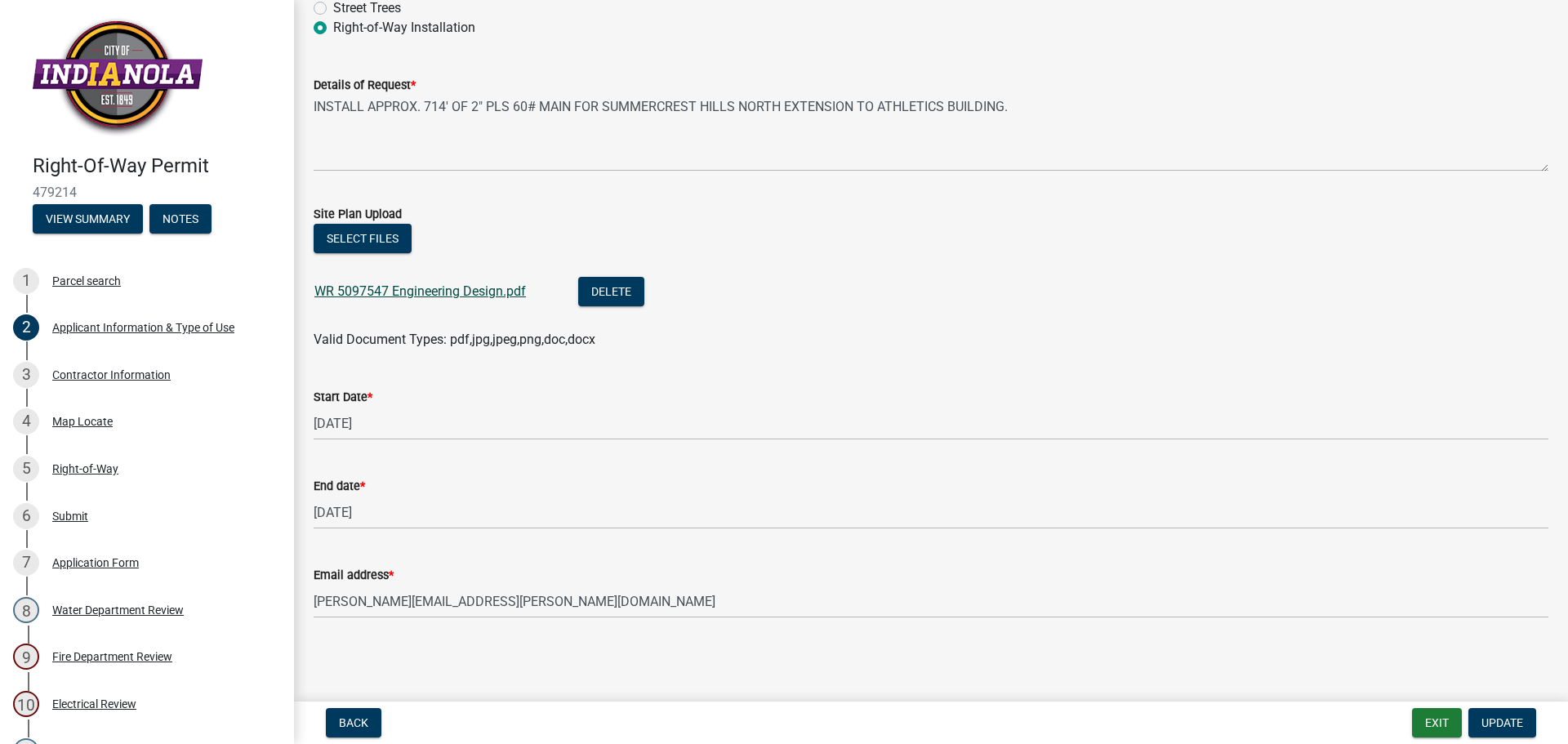
click at [477, 289] on link "WR 5097547 Engineering Design.pdf" at bounding box center [420, 290] width 211 height 15
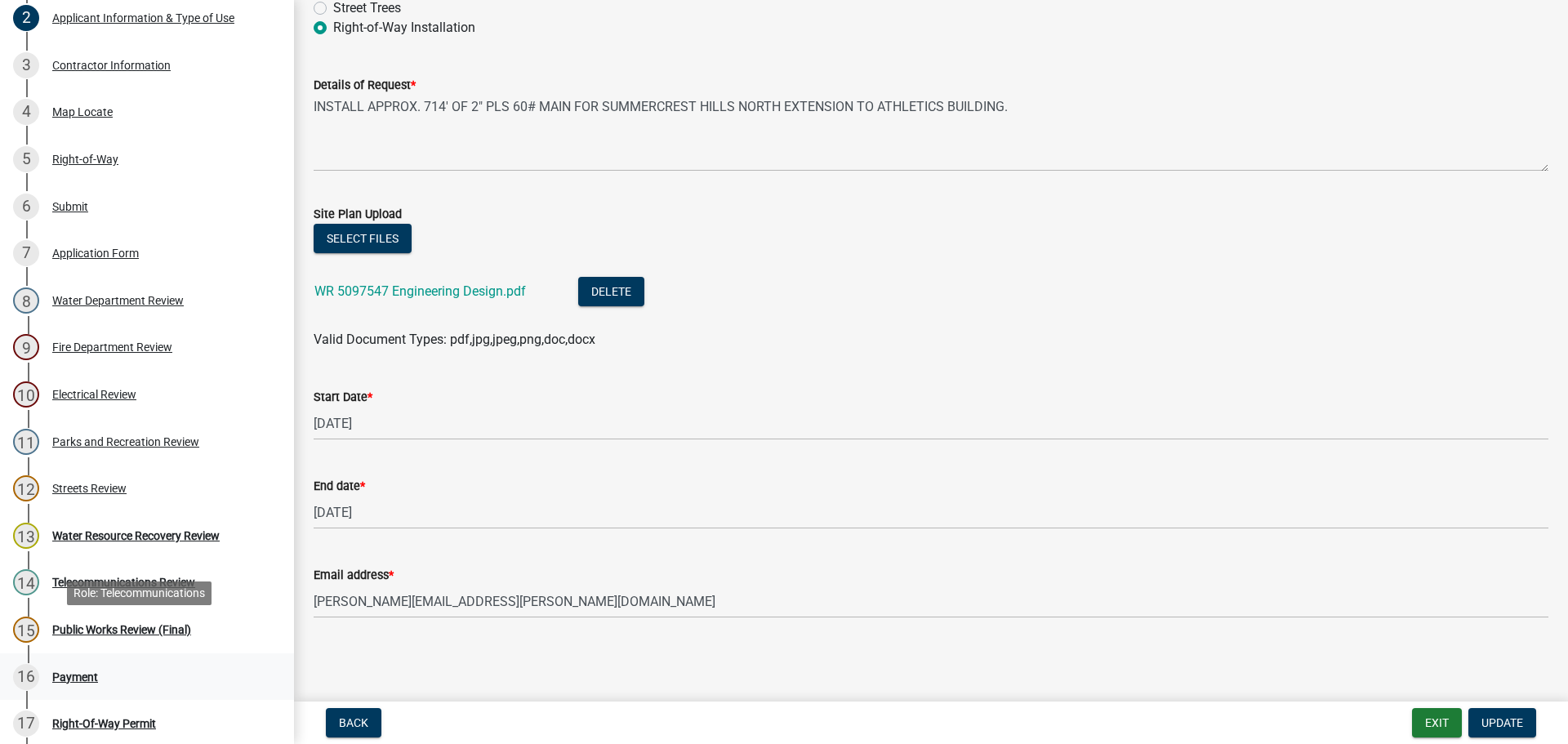
scroll to position [327, 0]
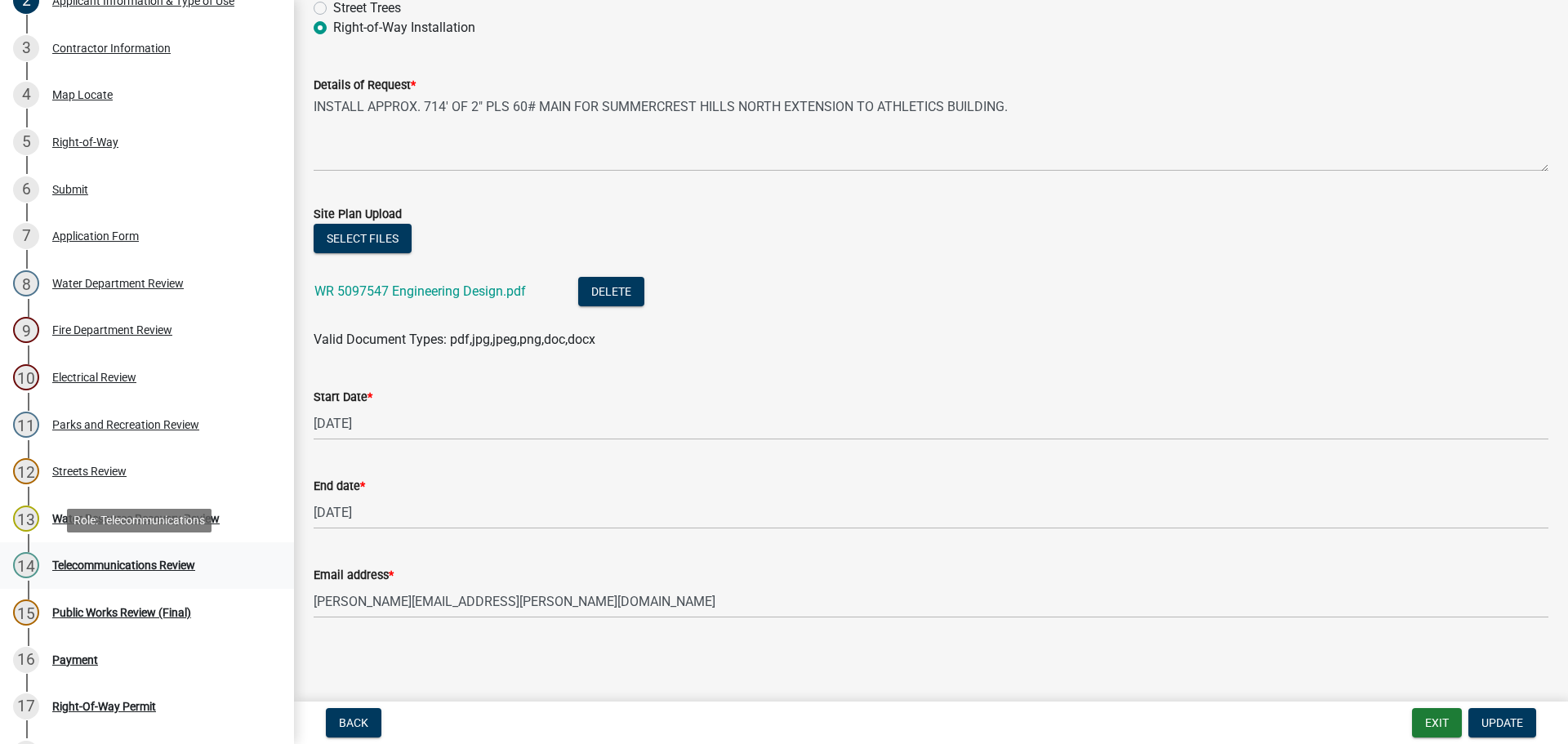
click at [146, 564] on div "Telecommunications Review" at bounding box center [124, 565] width 143 height 12
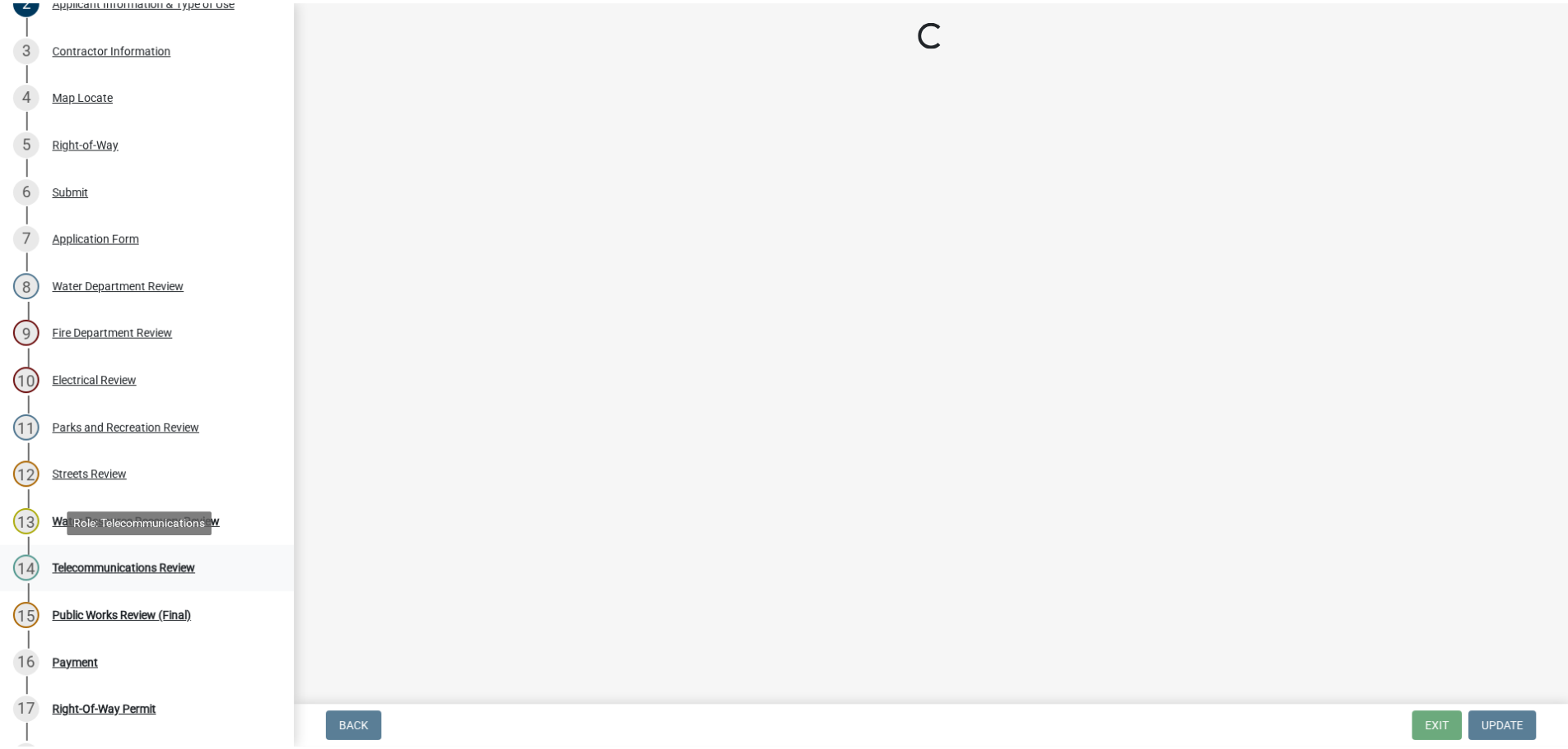
scroll to position [0, 0]
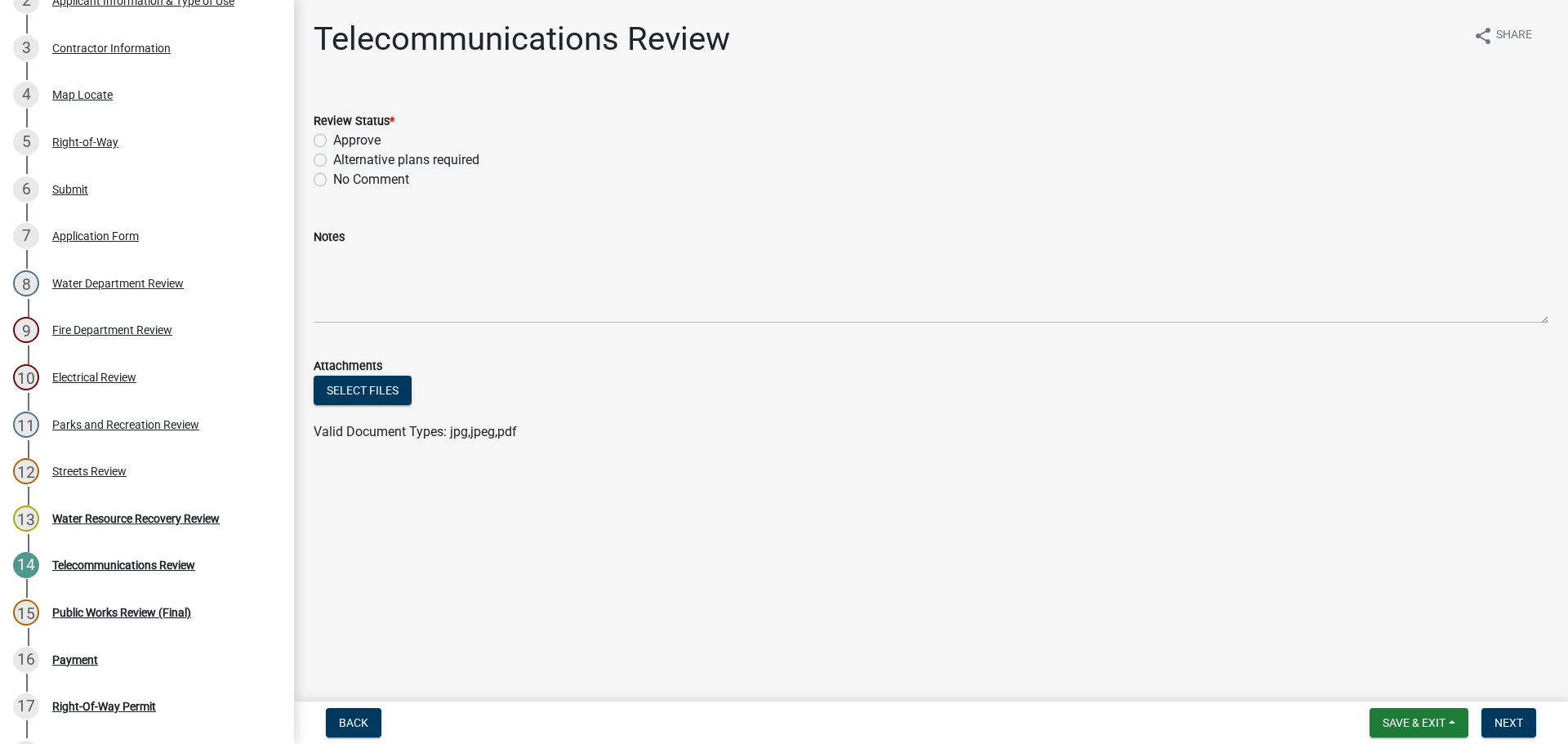
click at [333, 142] on label "Approve" at bounding box center [357, 141] width 47 height 20
click at [333, 142] on input "Approve" at bounding box center [339, 136] width 11 height 11
radio input "true"
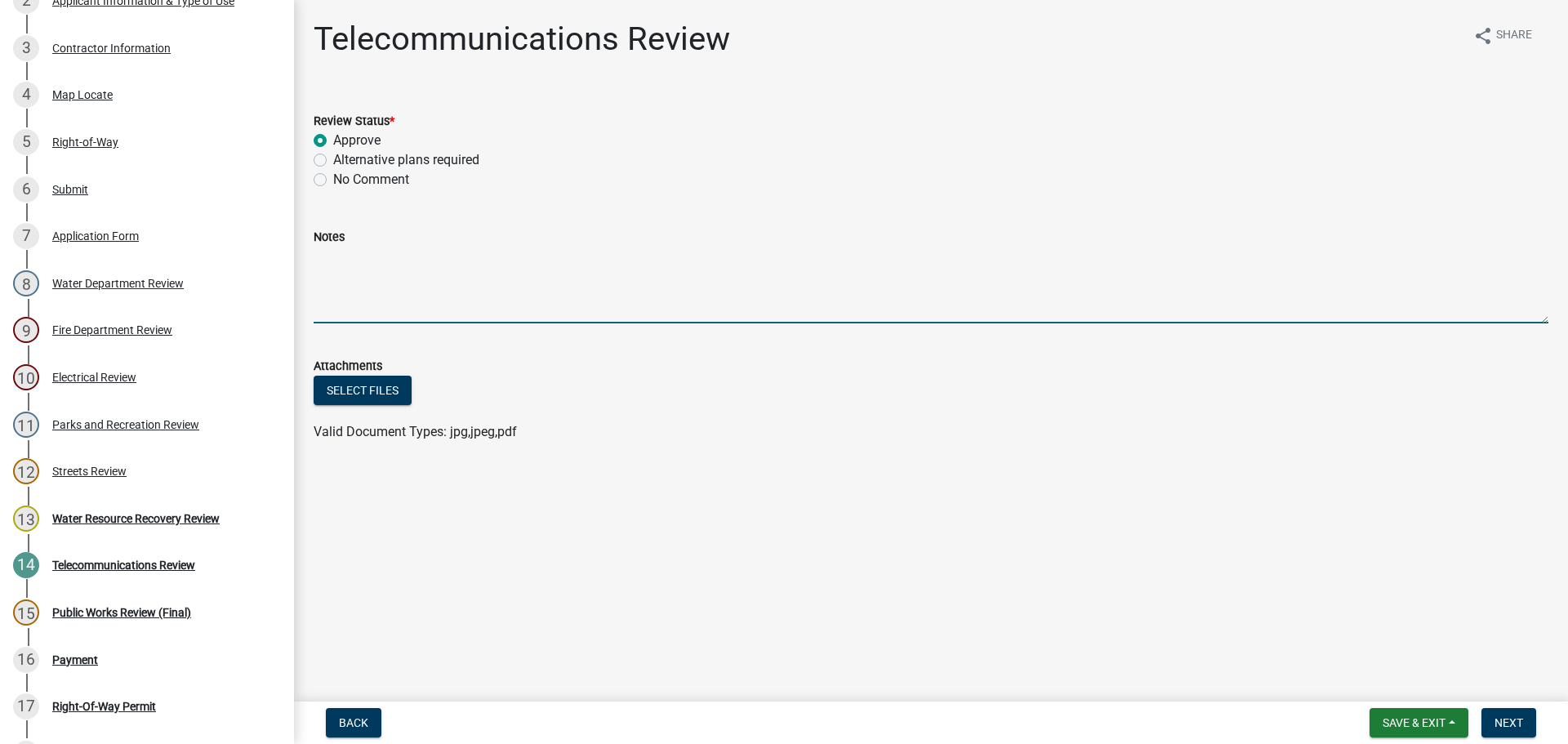
click at [333, 262] on textarea "Notes" at bounding box center [931, 285] width 1235 height 77
click at [314, 255] on textarea "Fiber handhole on east side of drive in E [GEOGRAPHIC_DATA]" at bounding box center [931, 285] width 1235 height 77
type textarea "New fiber handhole on east side of drive in E [GEOGRAPHIC_DATA]"
click at [1503, 720] on span "Next" at bounding box center [1509, 722] width 29 height 13
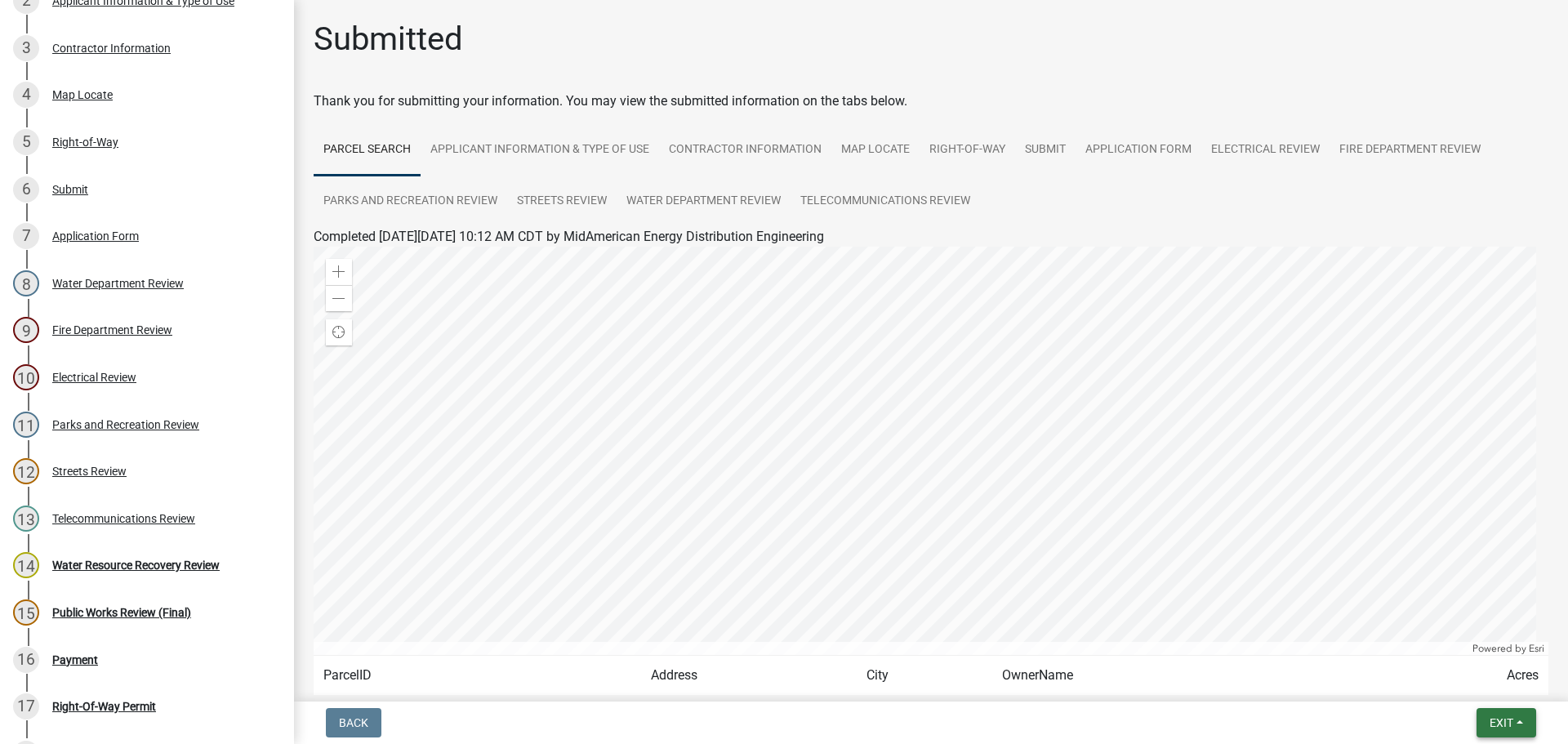
click at [1496, 720] on span "Exit" at bounding box center [1502, 722] width 23 height 13
click at [1466, 677] on button "Save & Exit" at bounding box center [1471, 680] width 131 height 39
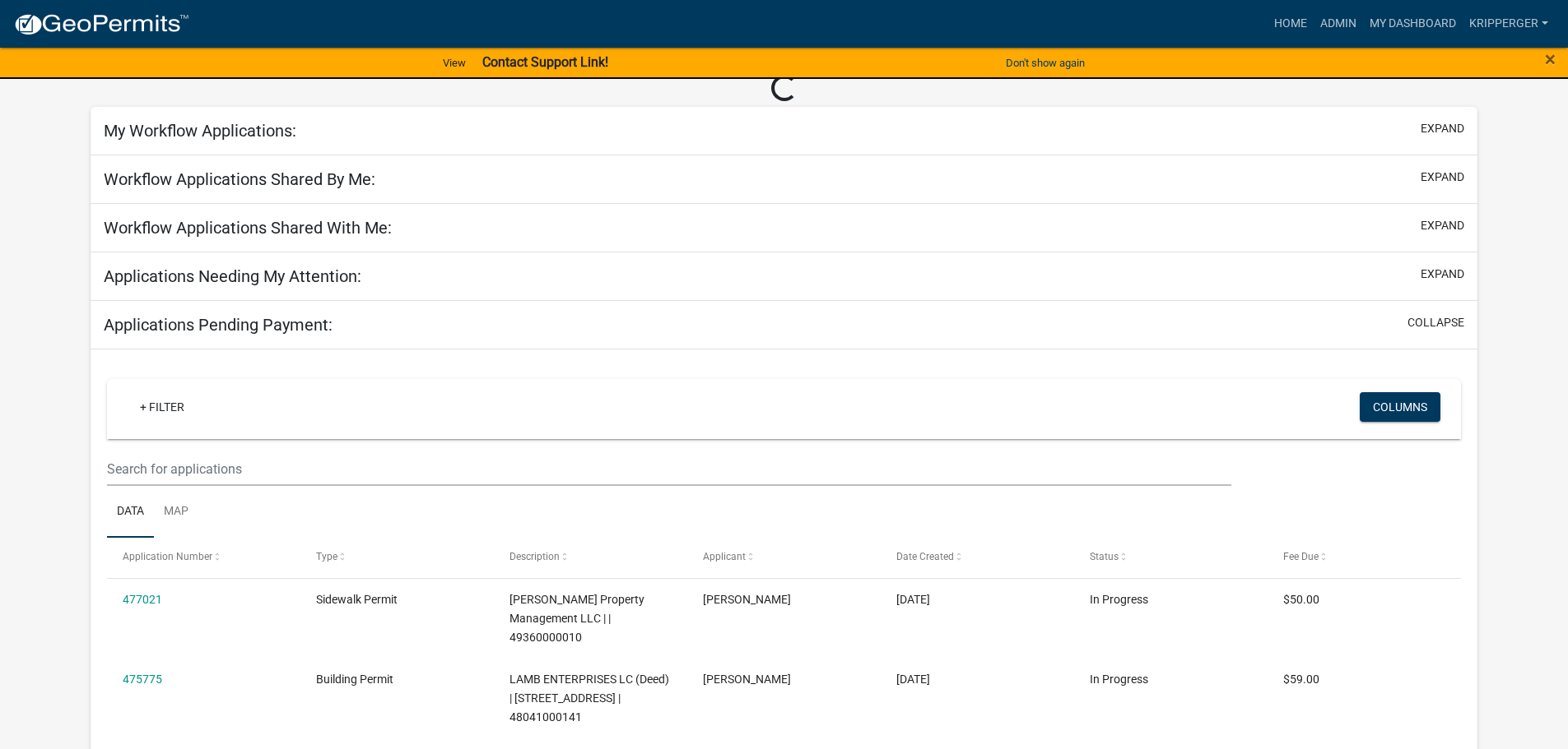
scroll to position [82, 0]
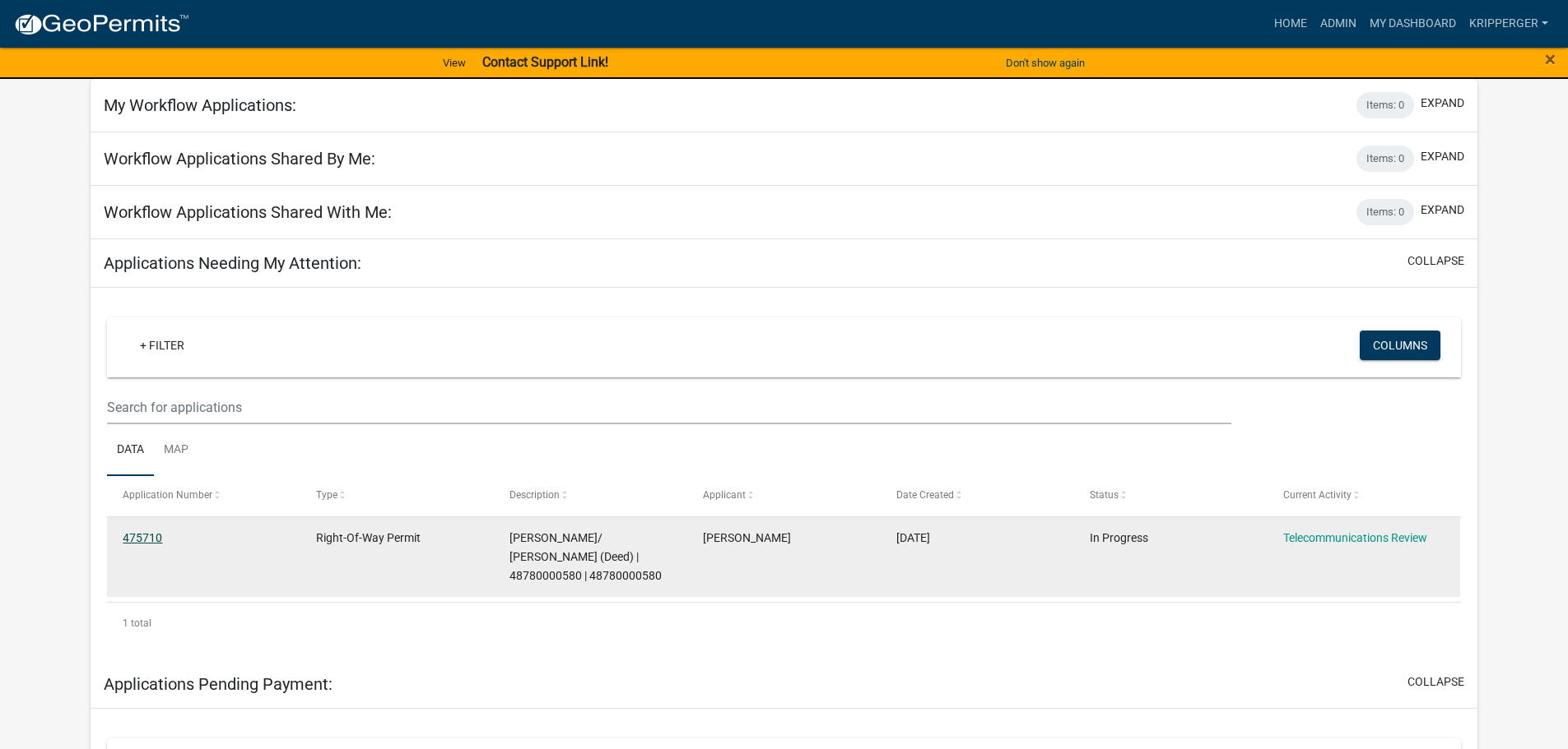
click at [153, 535] on link "475710" at bounding box center [143, 538] width 40 height 14
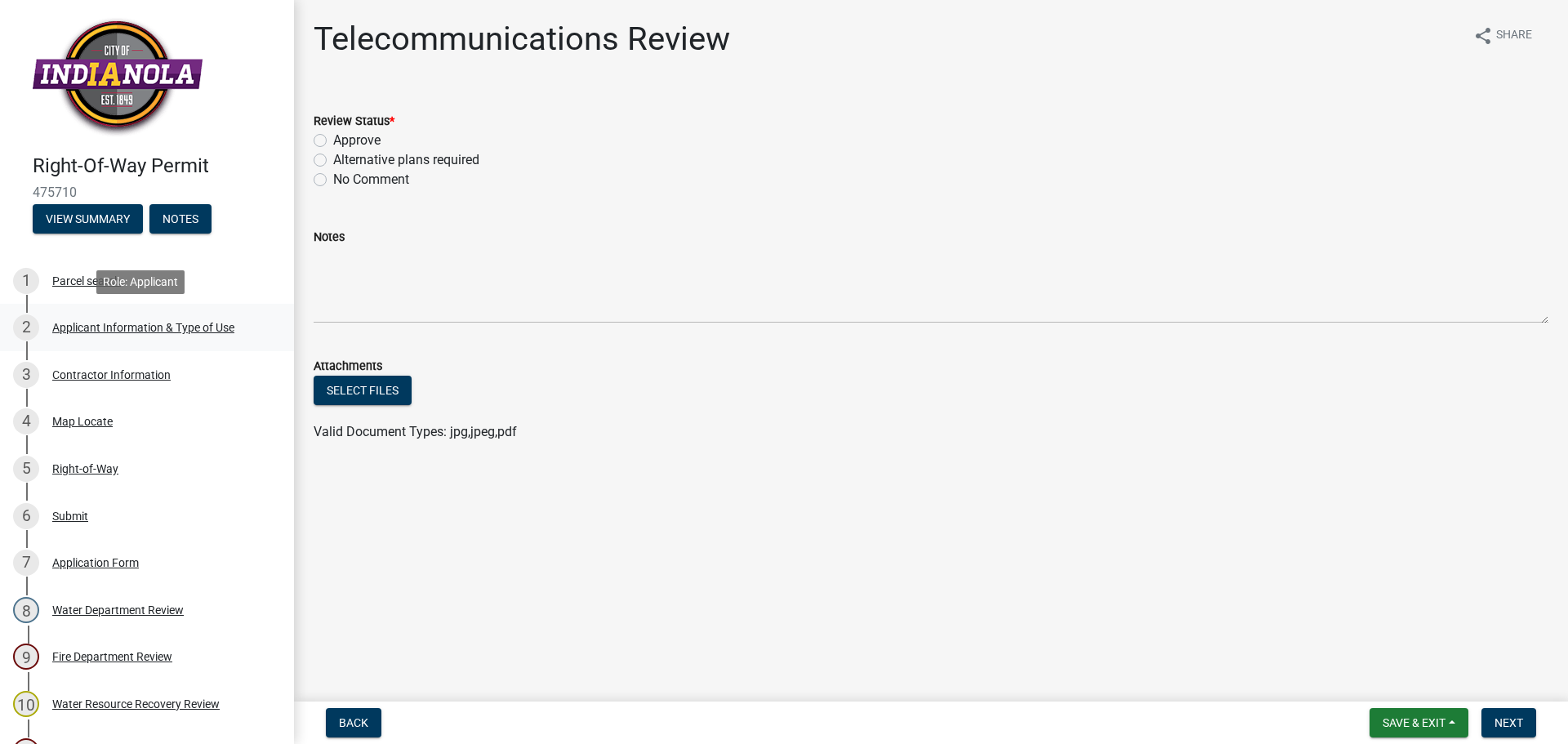
click at [177, 332] on div "Applicant Information & Type of Use" at bounding box center [142, 327] width 182 height 12
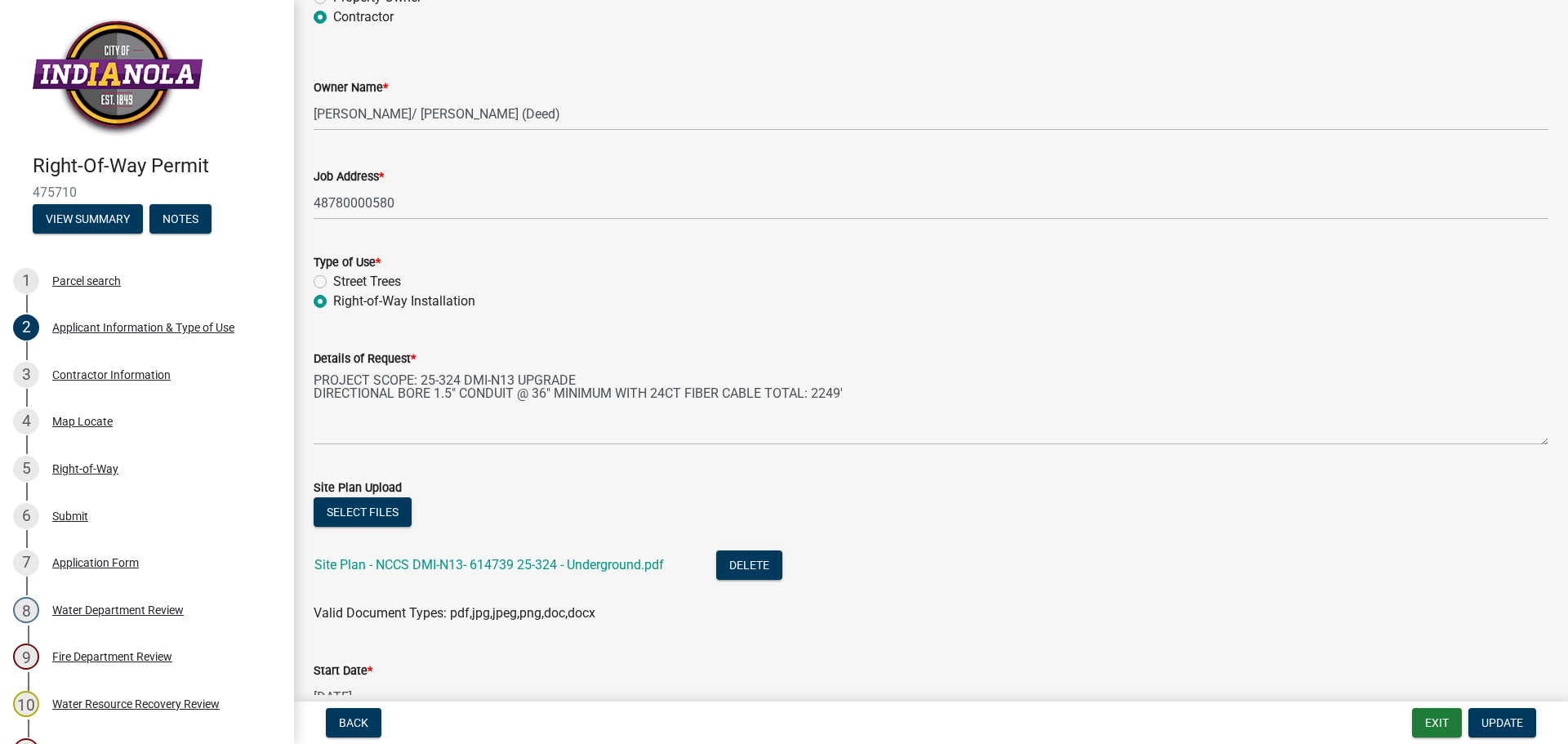
scroll to position [327, 0]
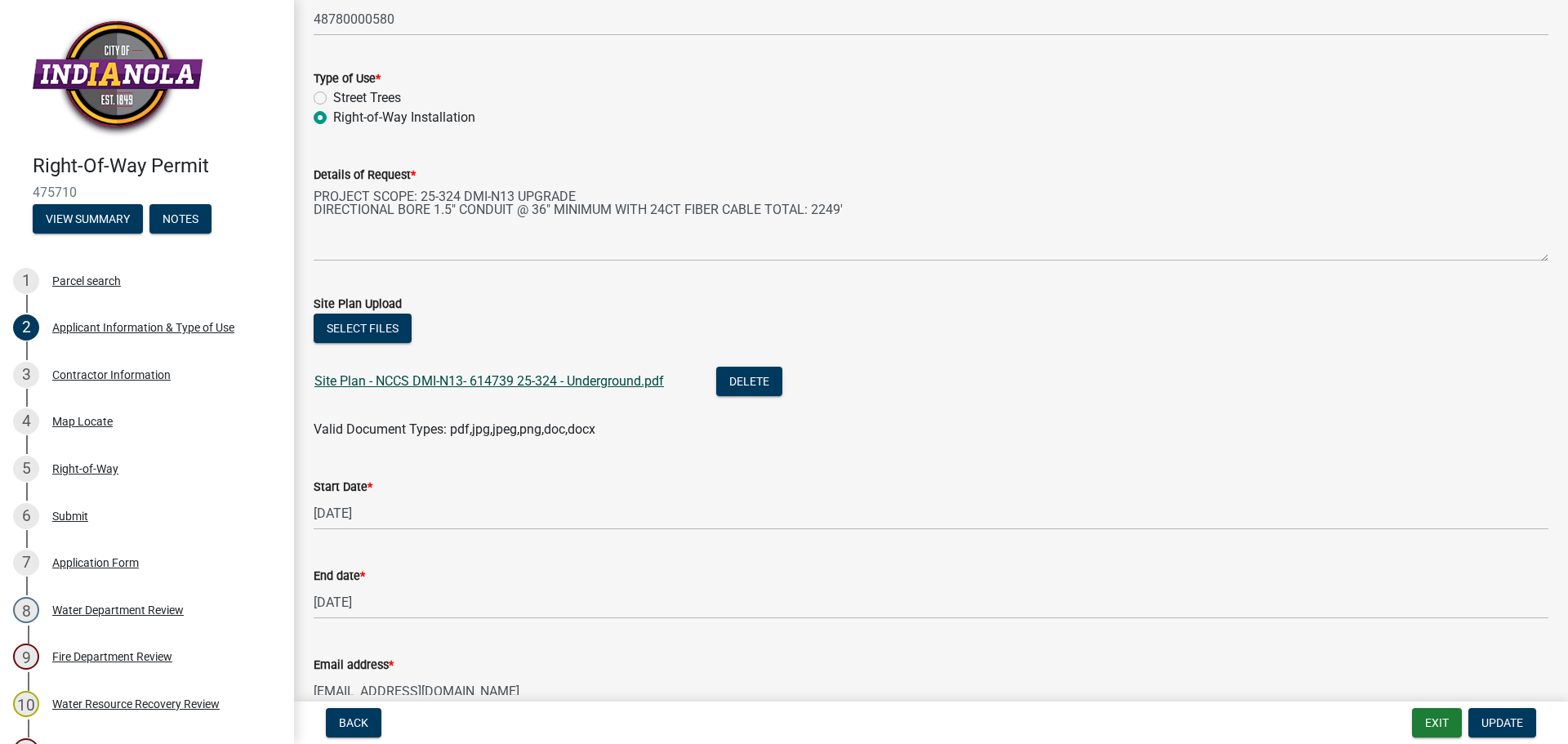
click at [544, 377] on link "Site Plan - NCCS DMI-N13- 614739 25-324 - Underground.pdf" at bounding box center [489, 381] width 349 height 15
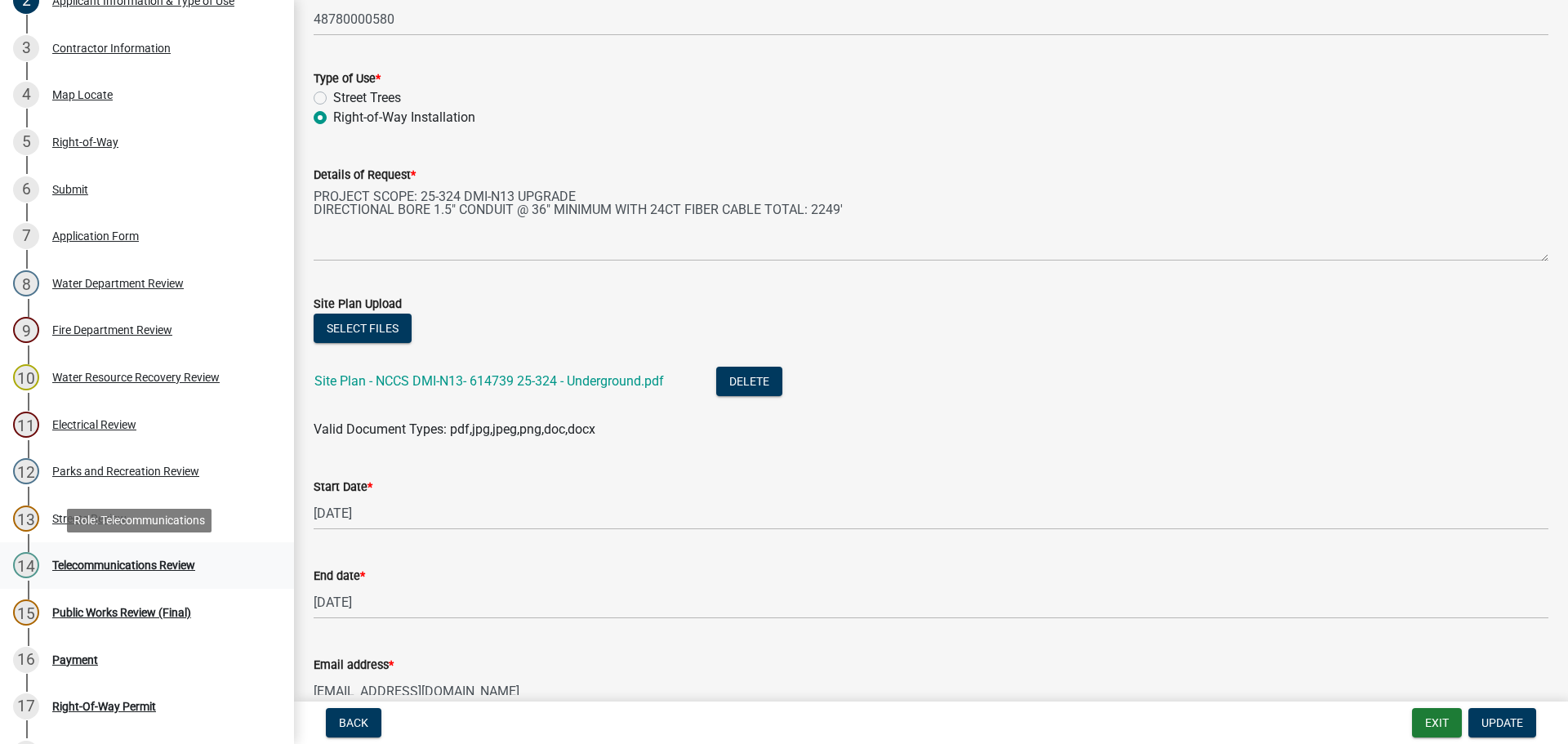
click at [126, 567] on div "Telecommunications Review" at bounding box center [124, 565] width 143 height 12
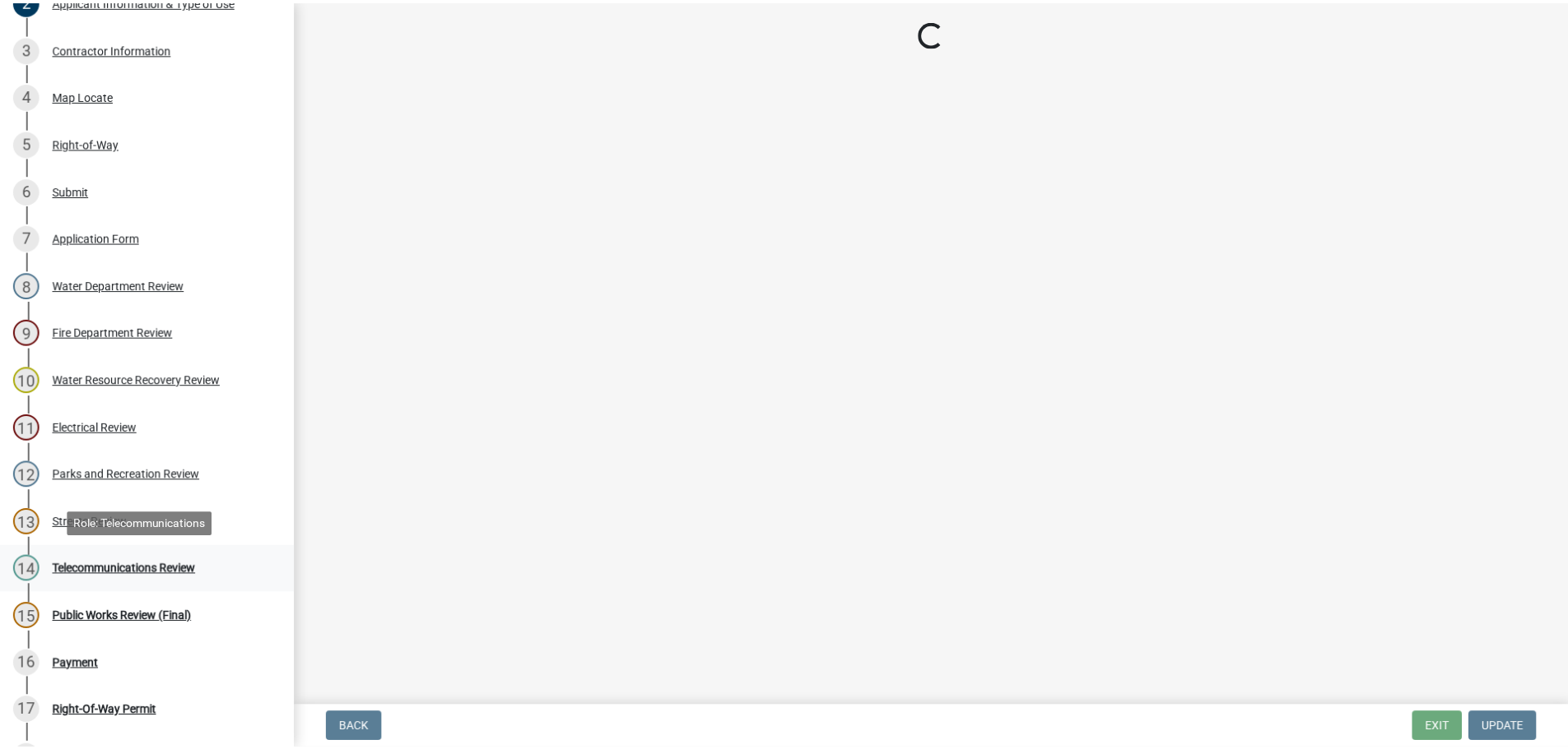
scroll to position [0, 0]
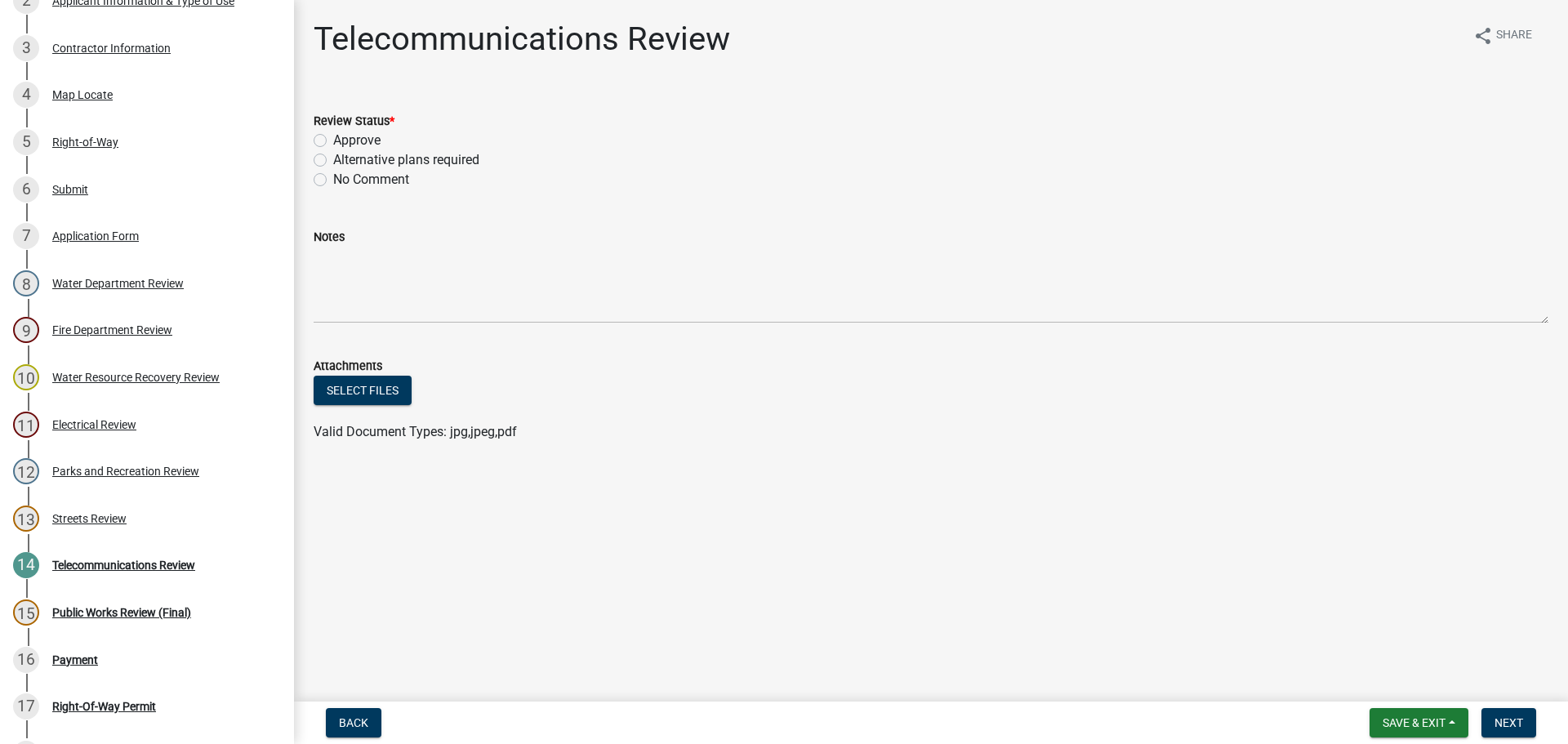
click at [333, 142] on label "Approve" at bounding box center [357, 141] width 47 height 20
click at [333, 142] on input "Approve" at bounding box center [339, 136] width 11 height 11
radio input "true"
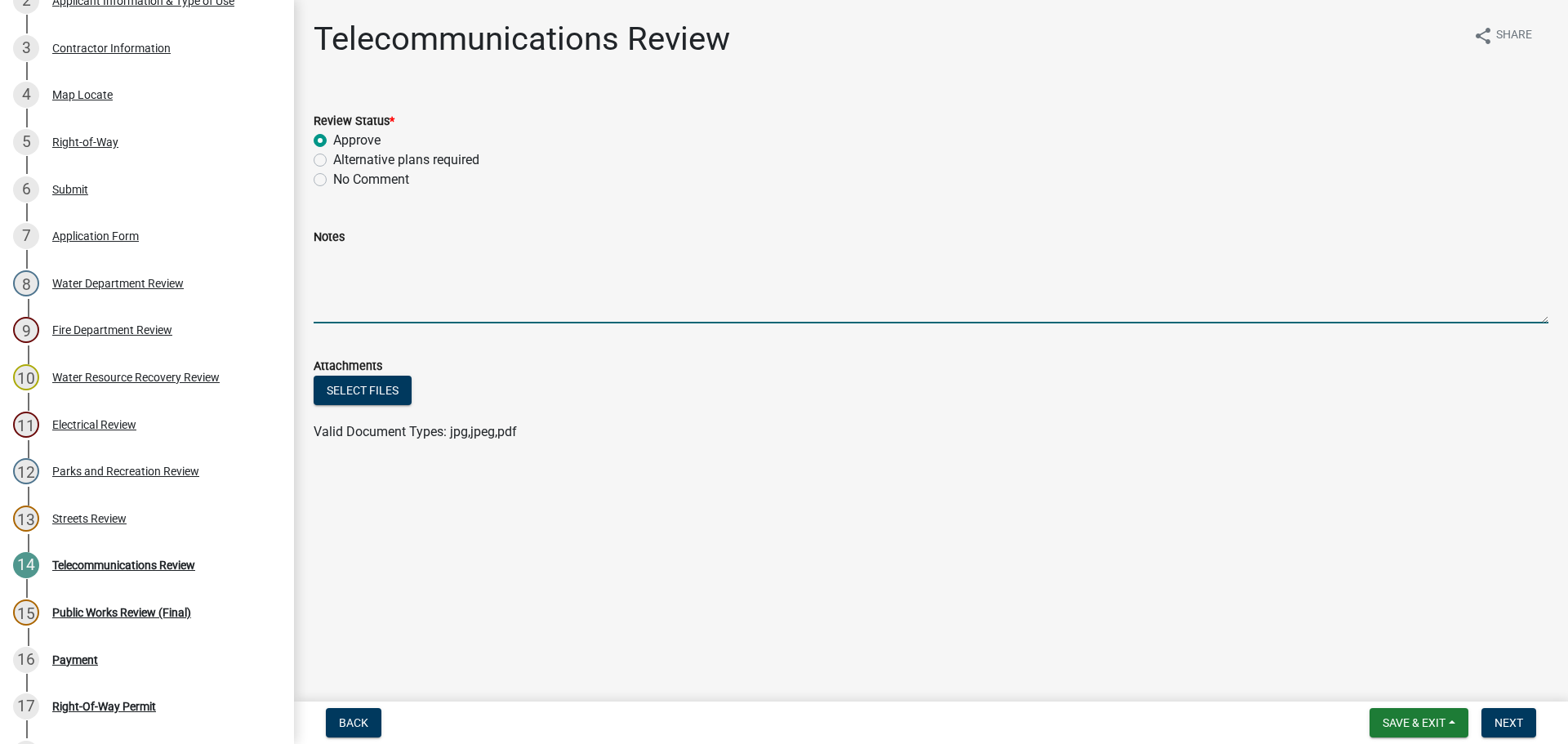
click at [360, 264] on textarea "Notes" at bounding box center [931, 285] width 1235 height 77
type textarea "Fiber in ROW along routes. Please make sure it is located before digging."
click at [1518, 725] on span "Next" at bounding box center [1509, 722] width 29 height 13
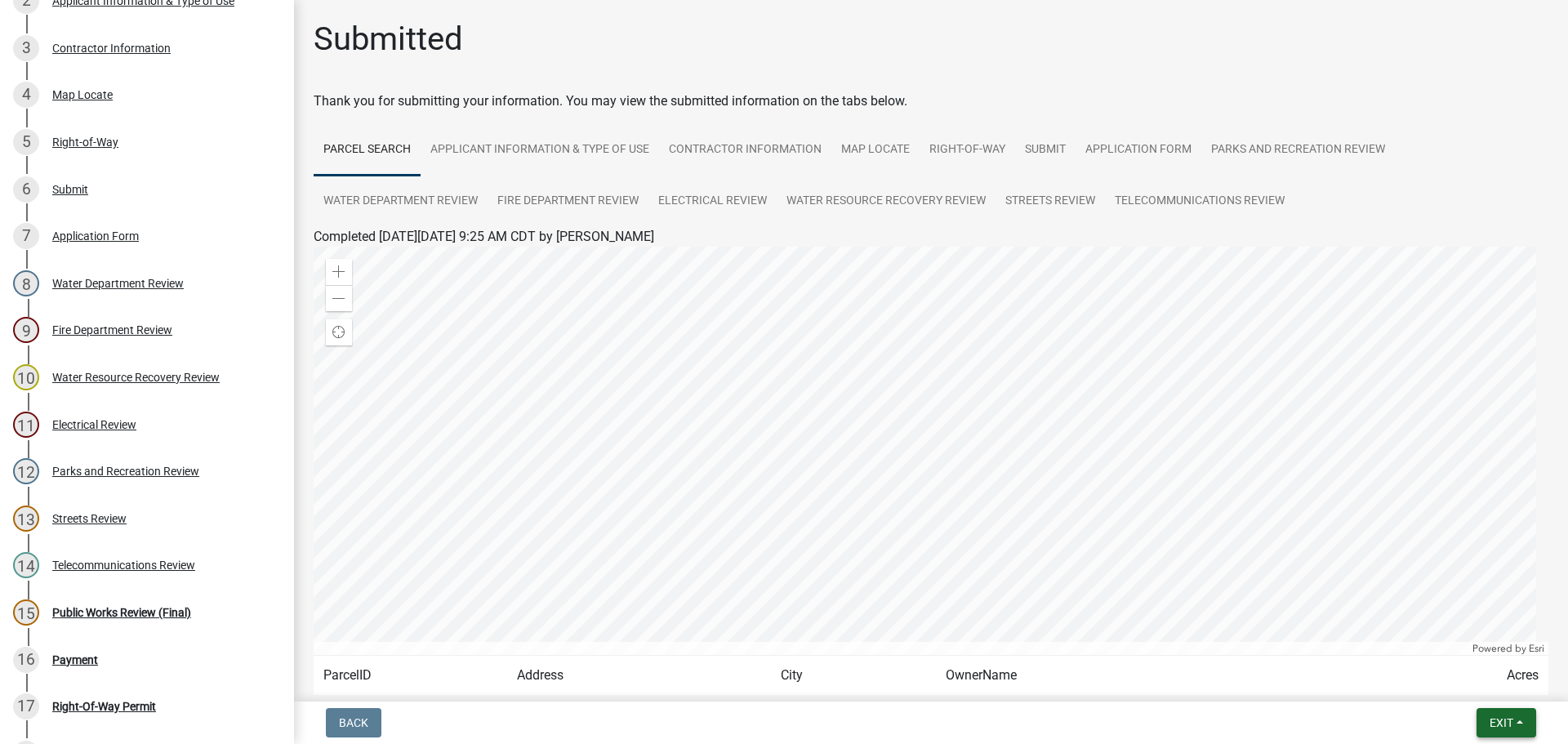
click at [1501, 722] on span "Exit" at bounding box center [1502, 722] width 23 height 13
click at [1474, 683] on button "Save & Exit" at bounding box center [1471, 680] width 131 height 39
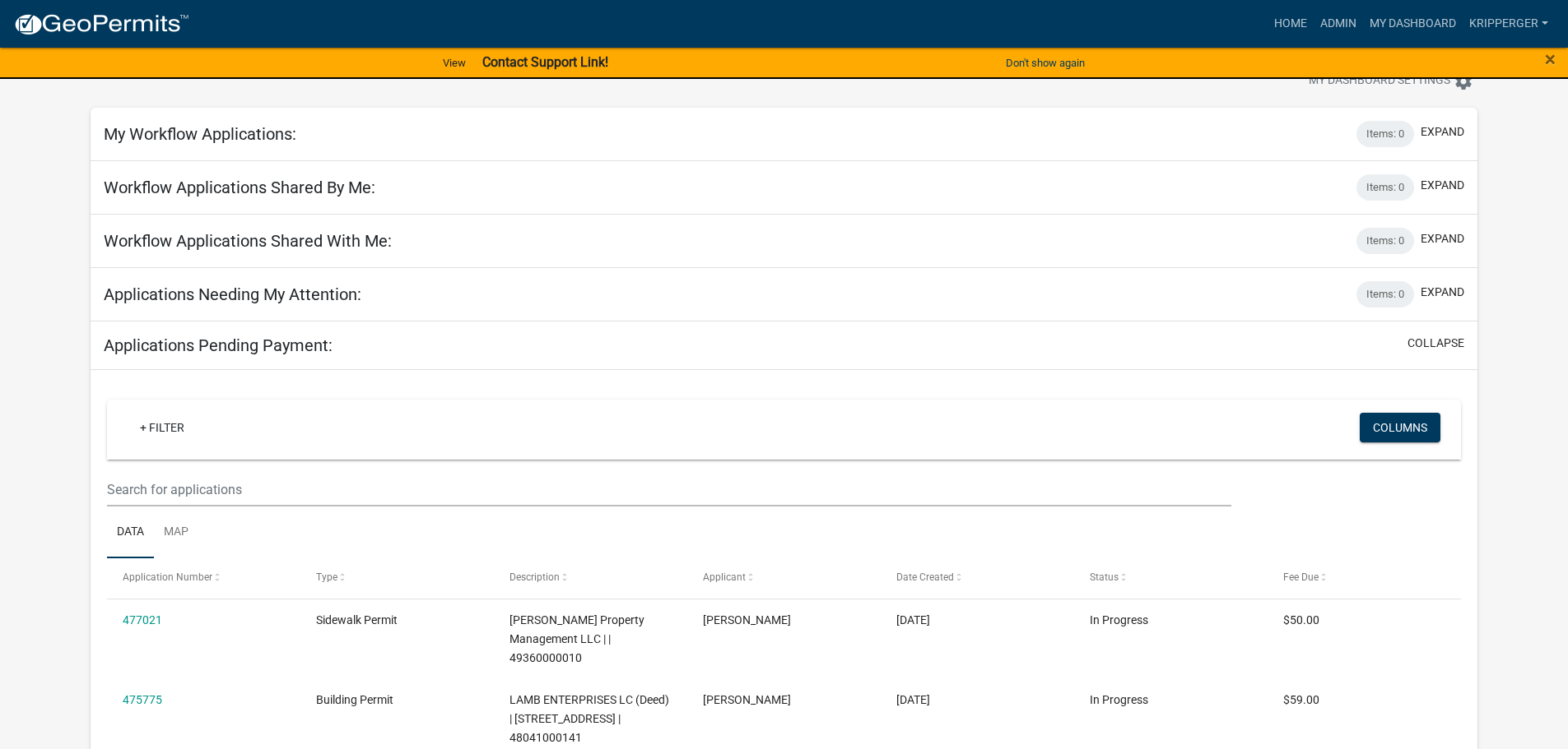
scroll to position [82, 0]
